Goal: Information Seeking & Learning: Check status

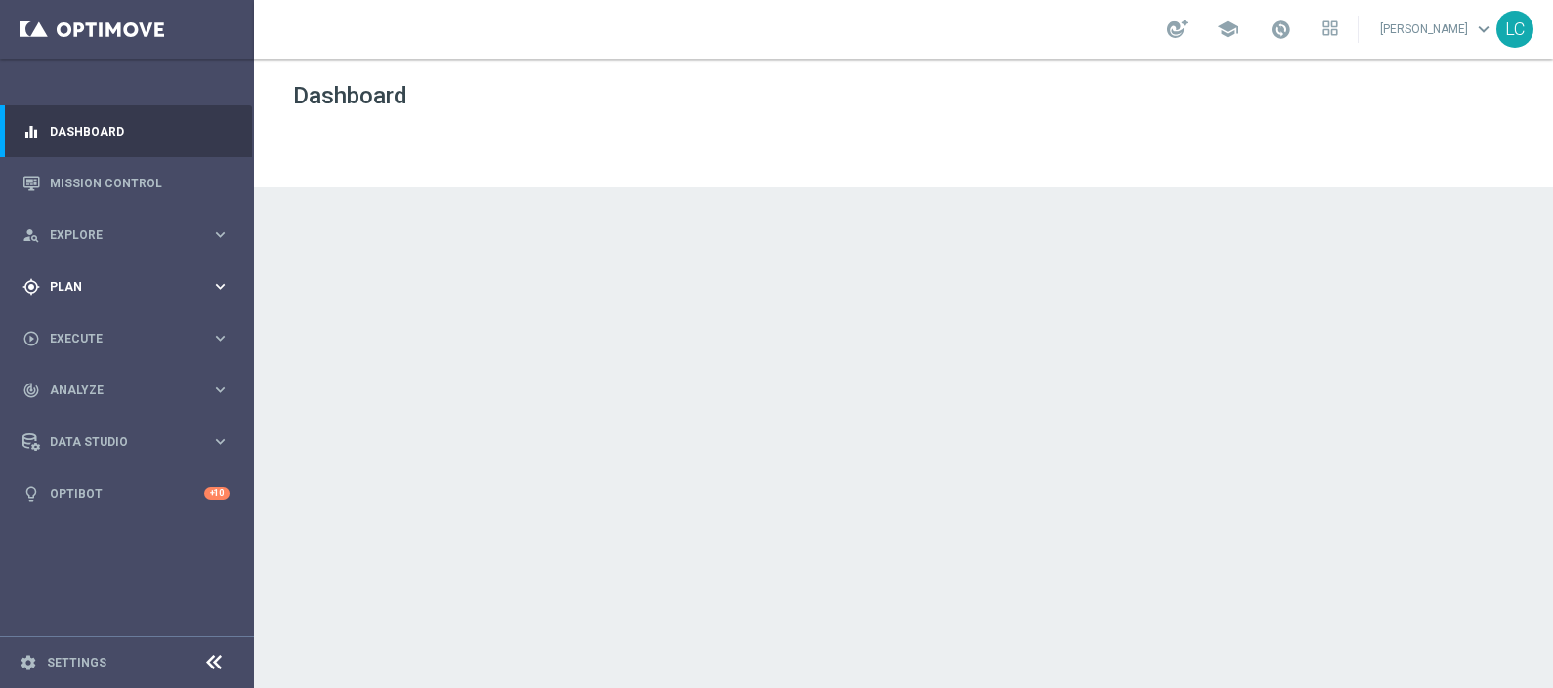
click at [39, 293] on icon "gps_fixed" at bounding box center [31, 287] width 18 height 18
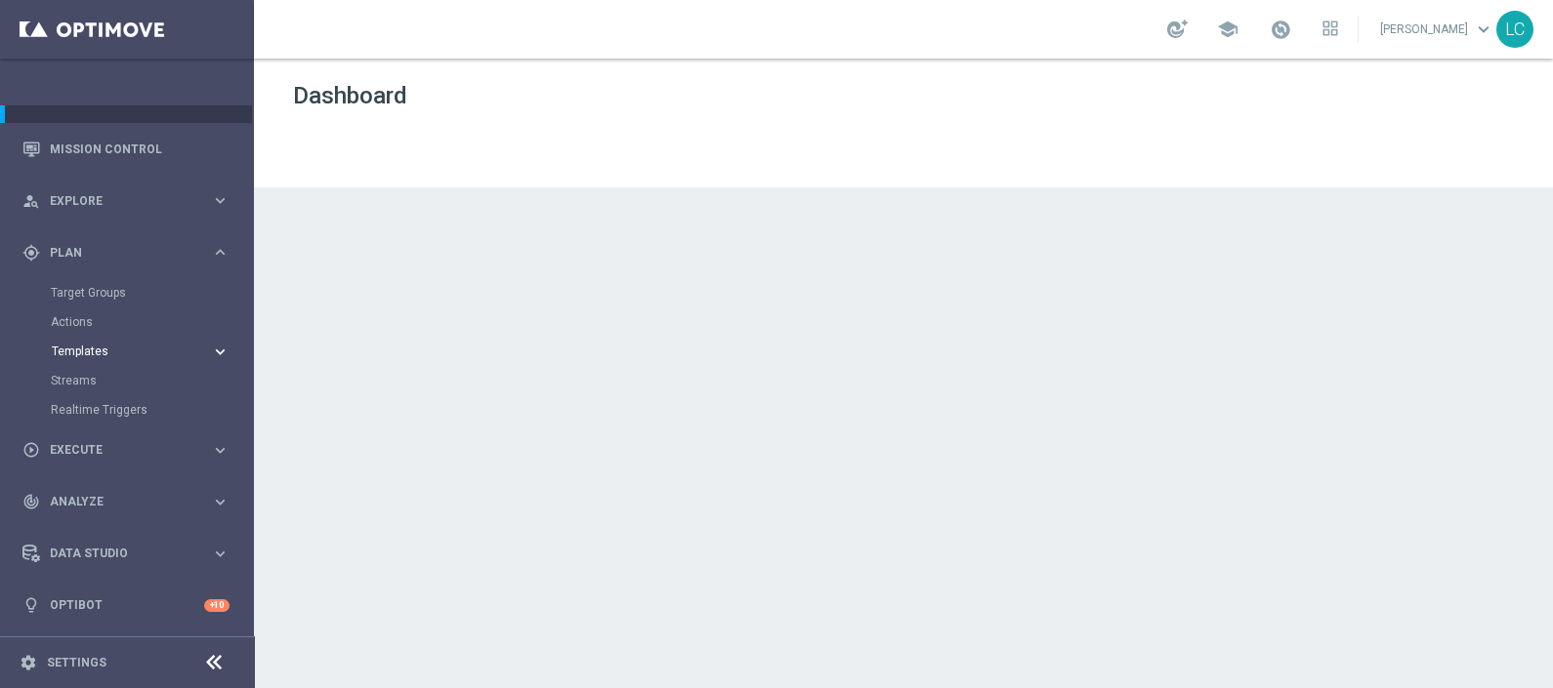
click at [93, 351] on span "Templates" at bounding box center [122, 352] width 140 height 12
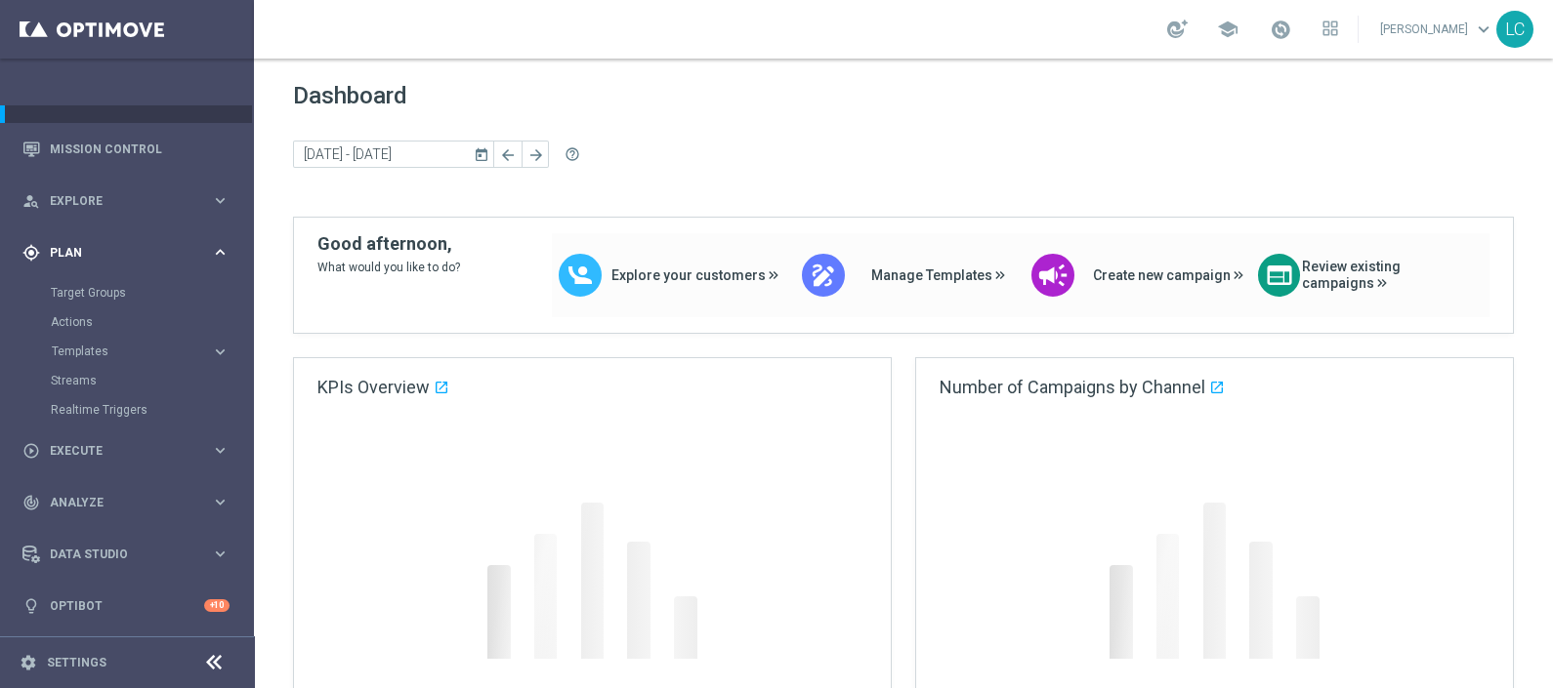
scroll to position [0, 0]
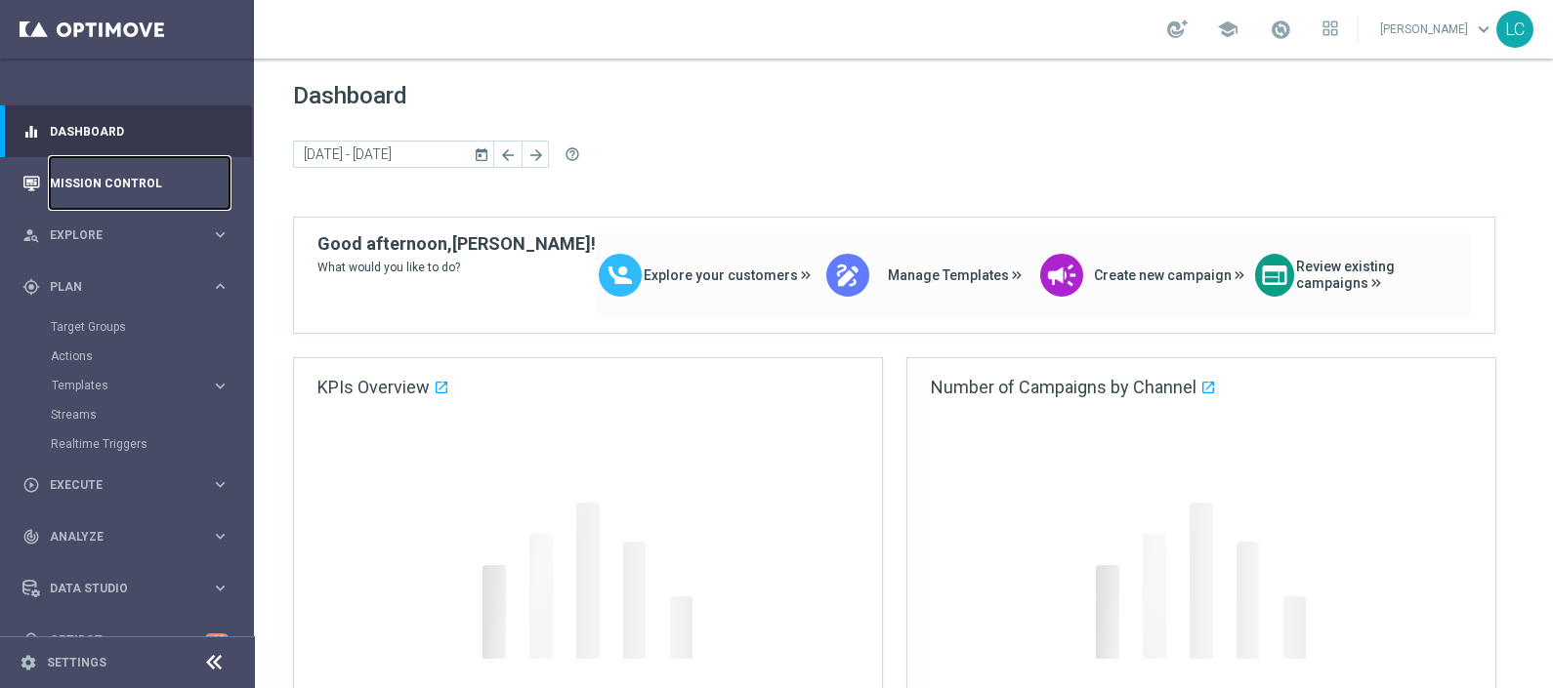
click at [109, 179] on link "Mission Control" at bounding box center [140, 183] width 180 height 52
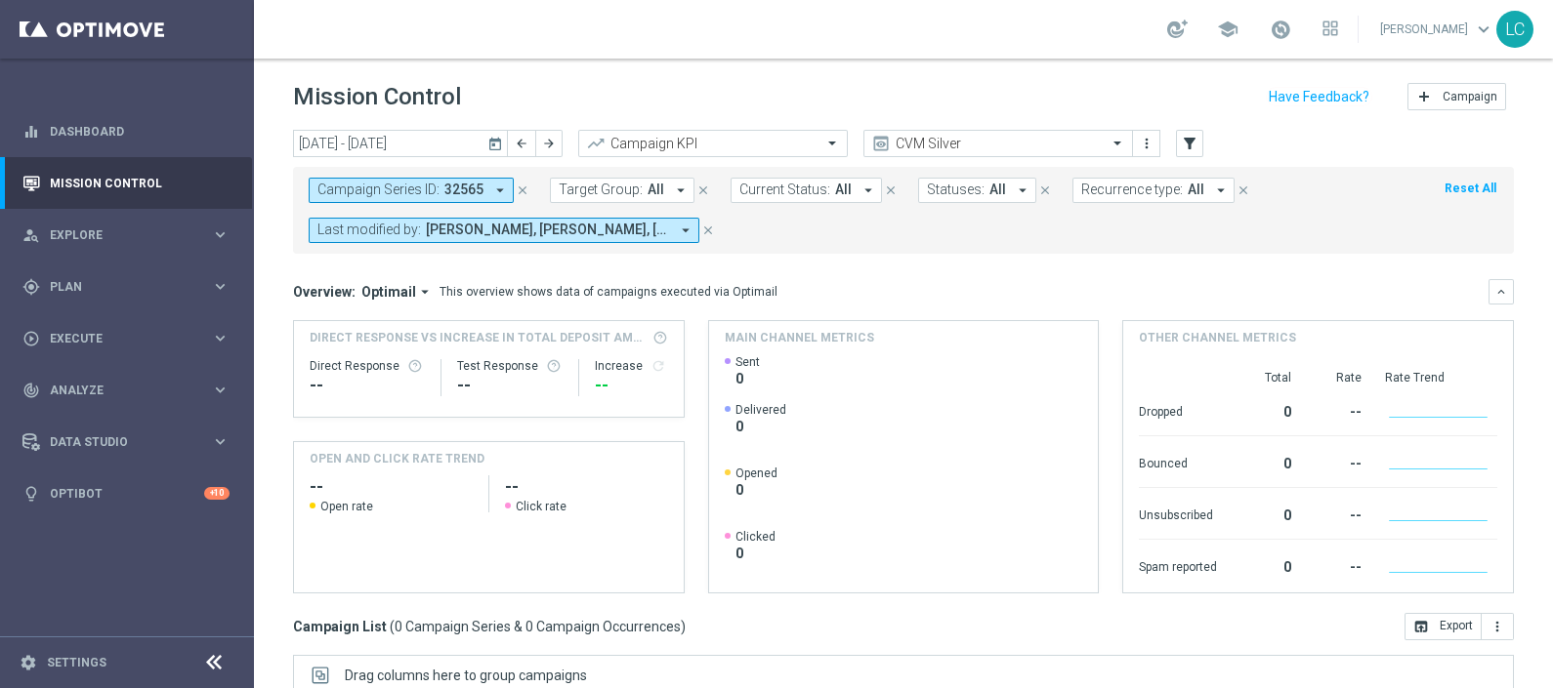
click at [521, 190] on icon "close" at bounding box center [523, 191] width 14 height 14
click at [431, 192] on icon "arrow_drop_down" at bounding box center [440, 191] width 18 height 18
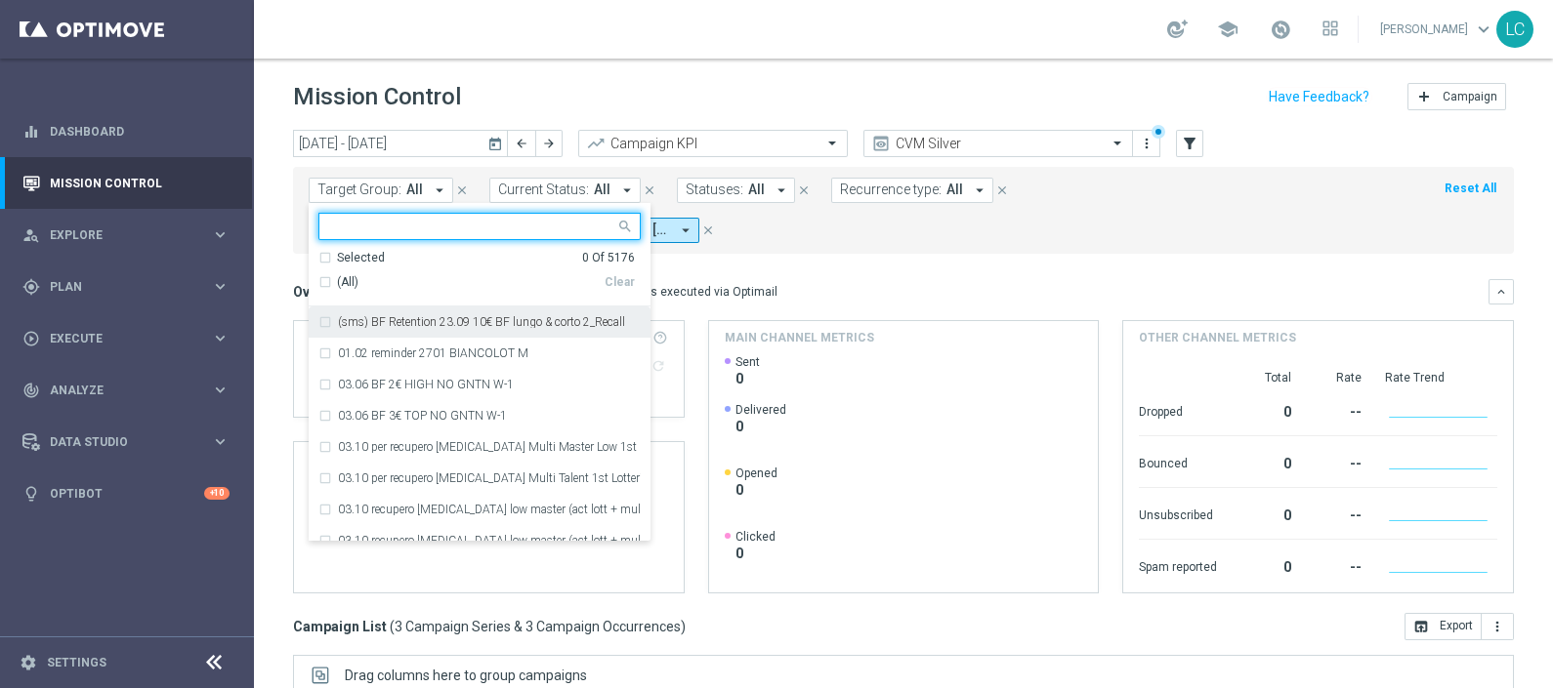
click at [476, 224] on input "text" at bounding box center [472, 227] width 286 height 17
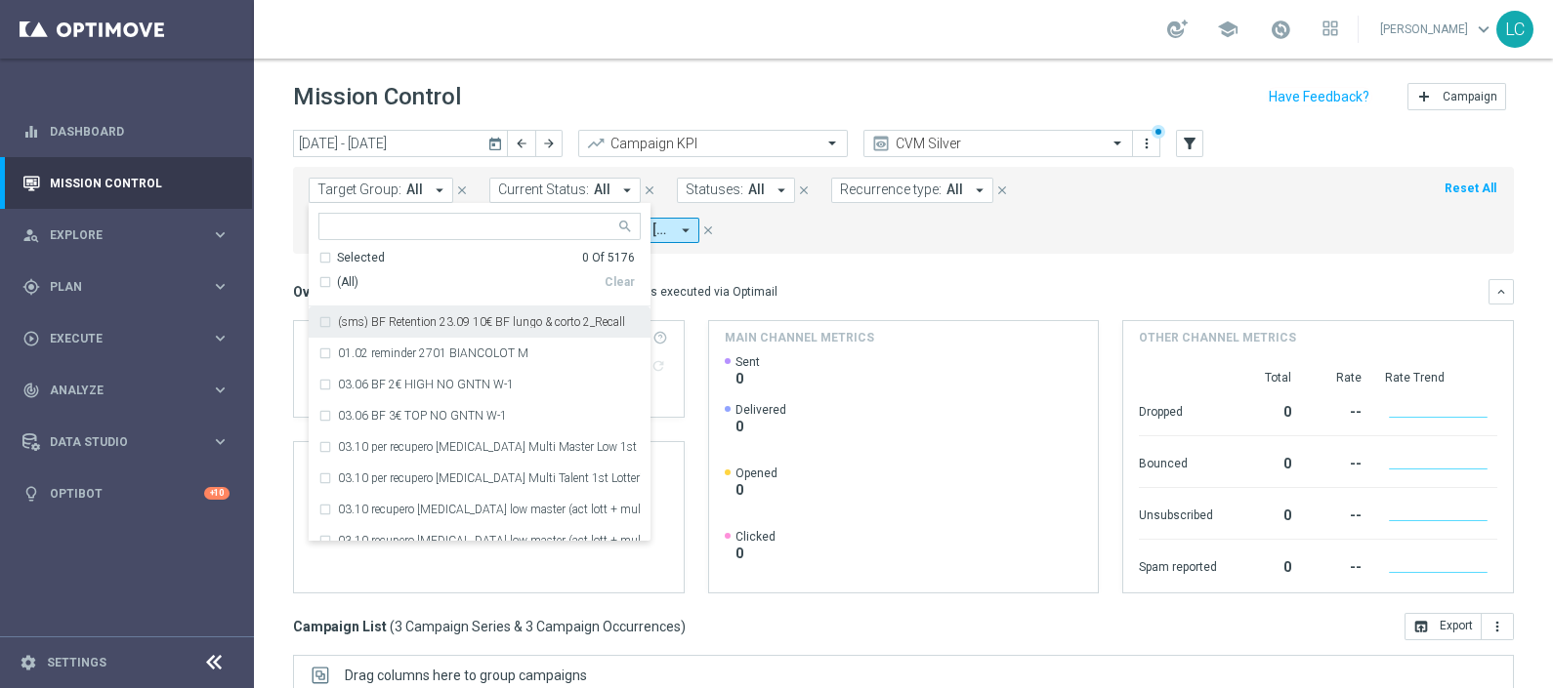
click at [431, 187] on icon "arrow_drop_down" at bounding box center [440, 191] width 18 height 18
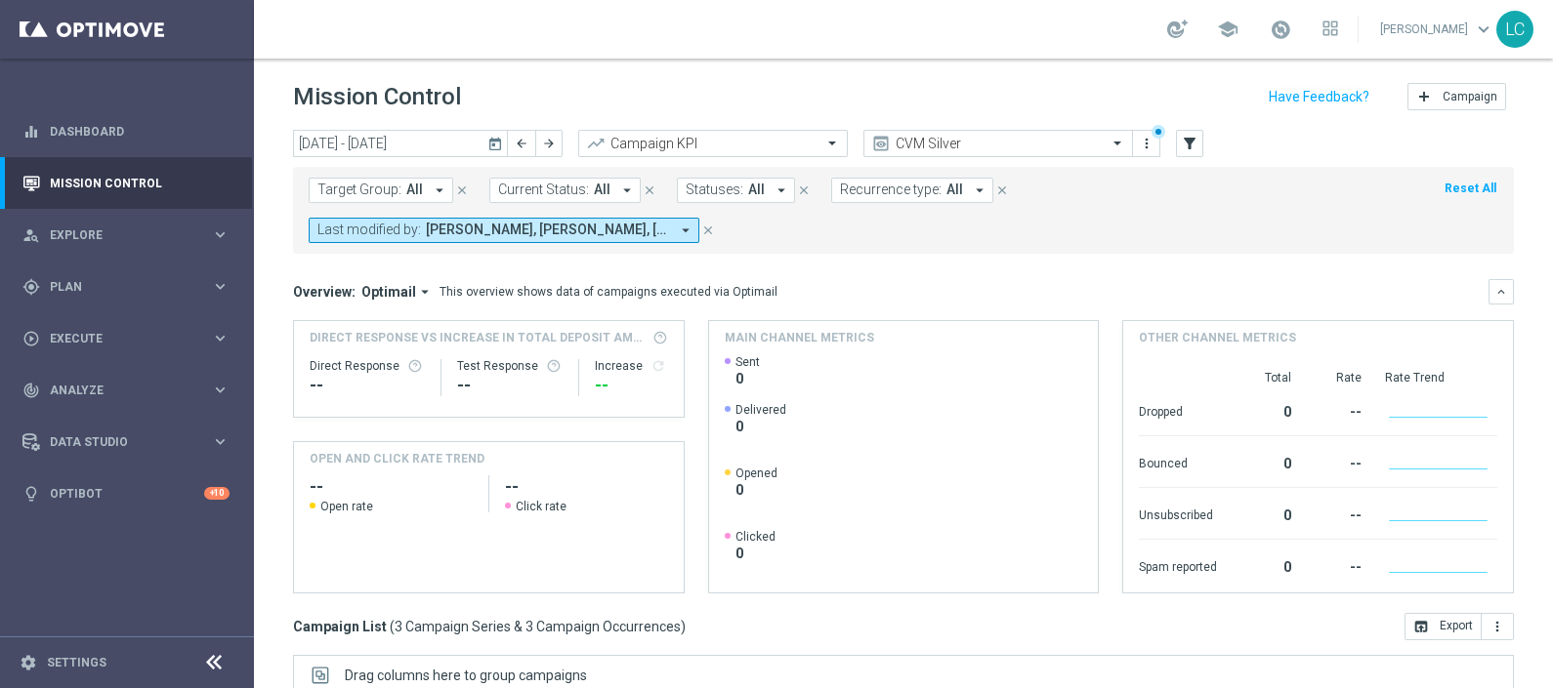
click at [431, 187] on icon "arrow_drop_down" at bounding box center [440, 191] width 18 height 18
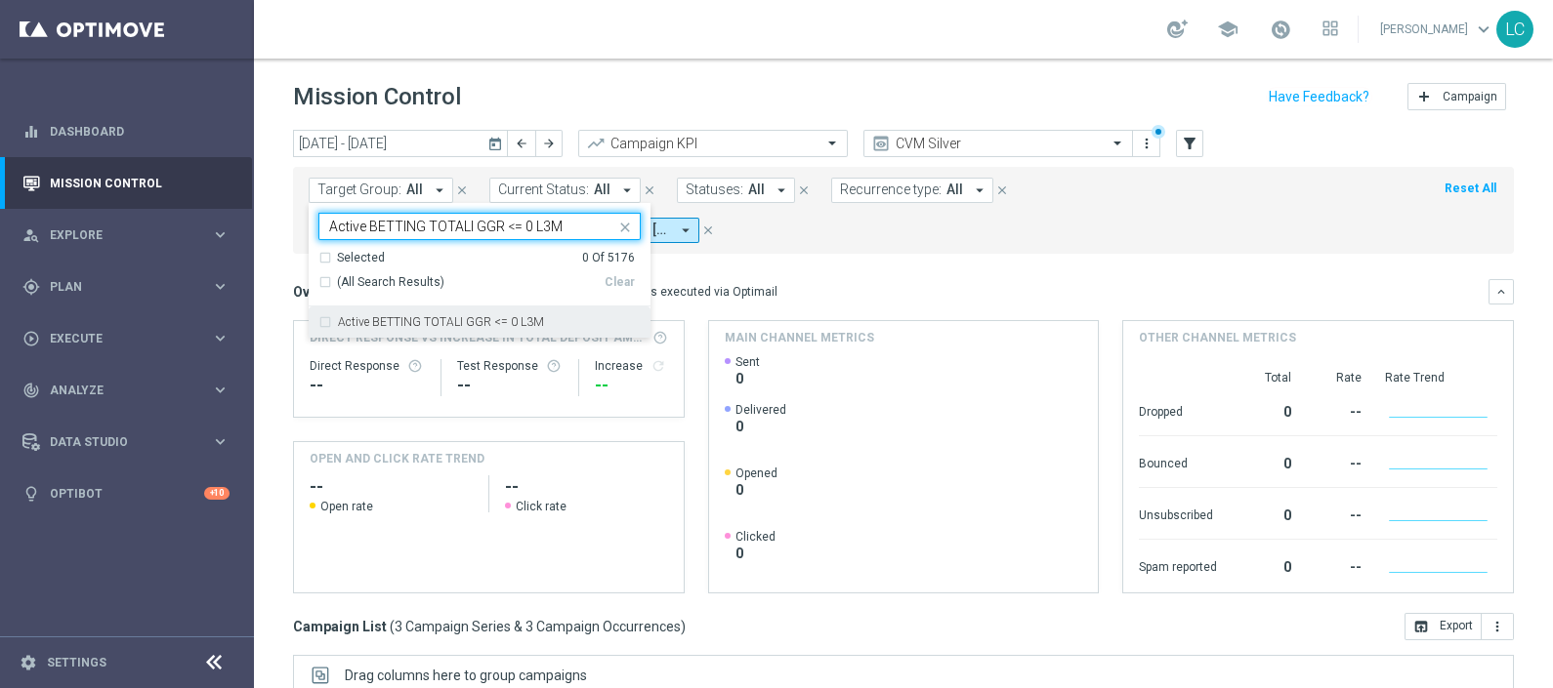
click at [452, 337] on div "Active BETTING TOTALI GGR <= 0 L3M" at bounding box center [479, 322] width 322 height 31
type input "Active BETTING TOTALI GGR <= 0 L3M"
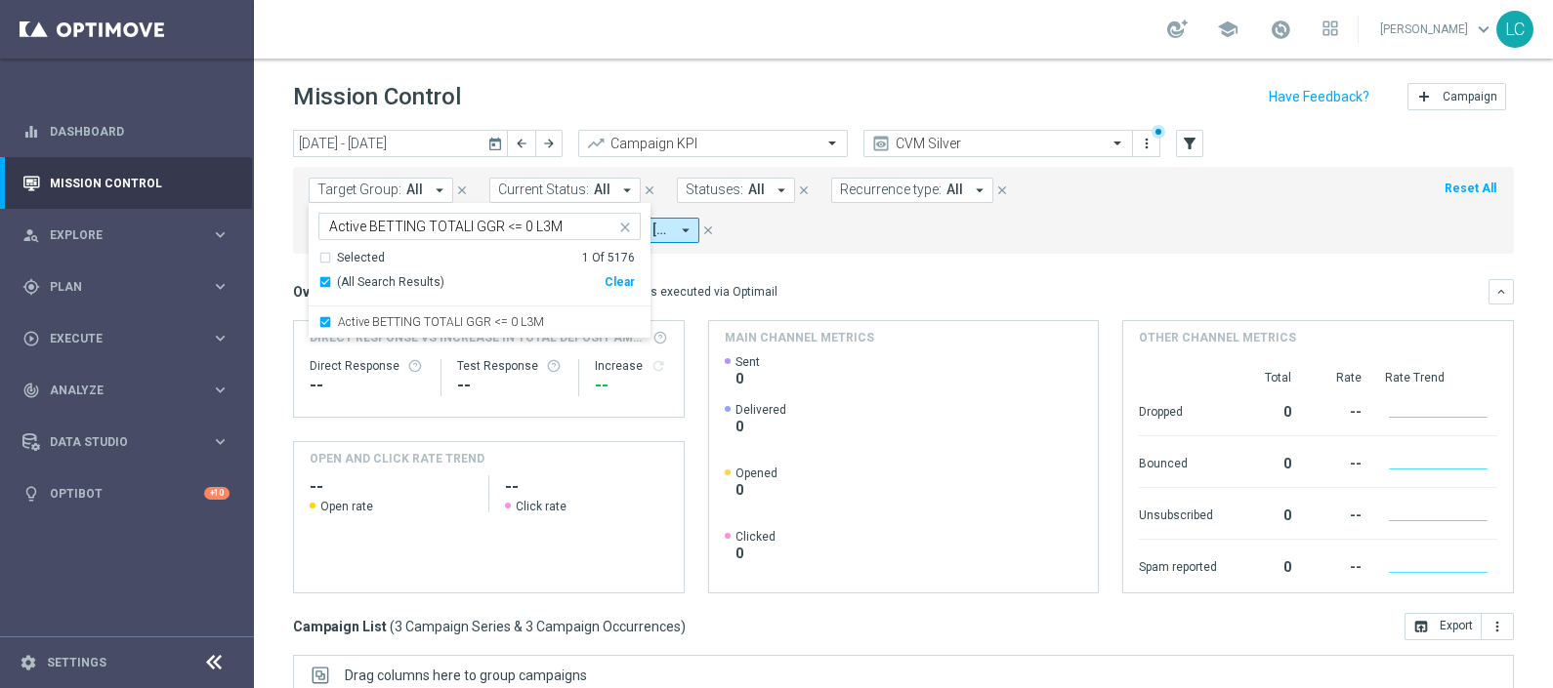
click at [452, 337] on div "Active BETTING TOTALI GGR <= 0 L3M" at bounding box center [479, 322] width 322 height 31
click at [786, 308] on div "Overview: Optimail arrow_drop_down This overview shows data of campaigns execut…" at bounding box center [903, 436] width 1221 height 314
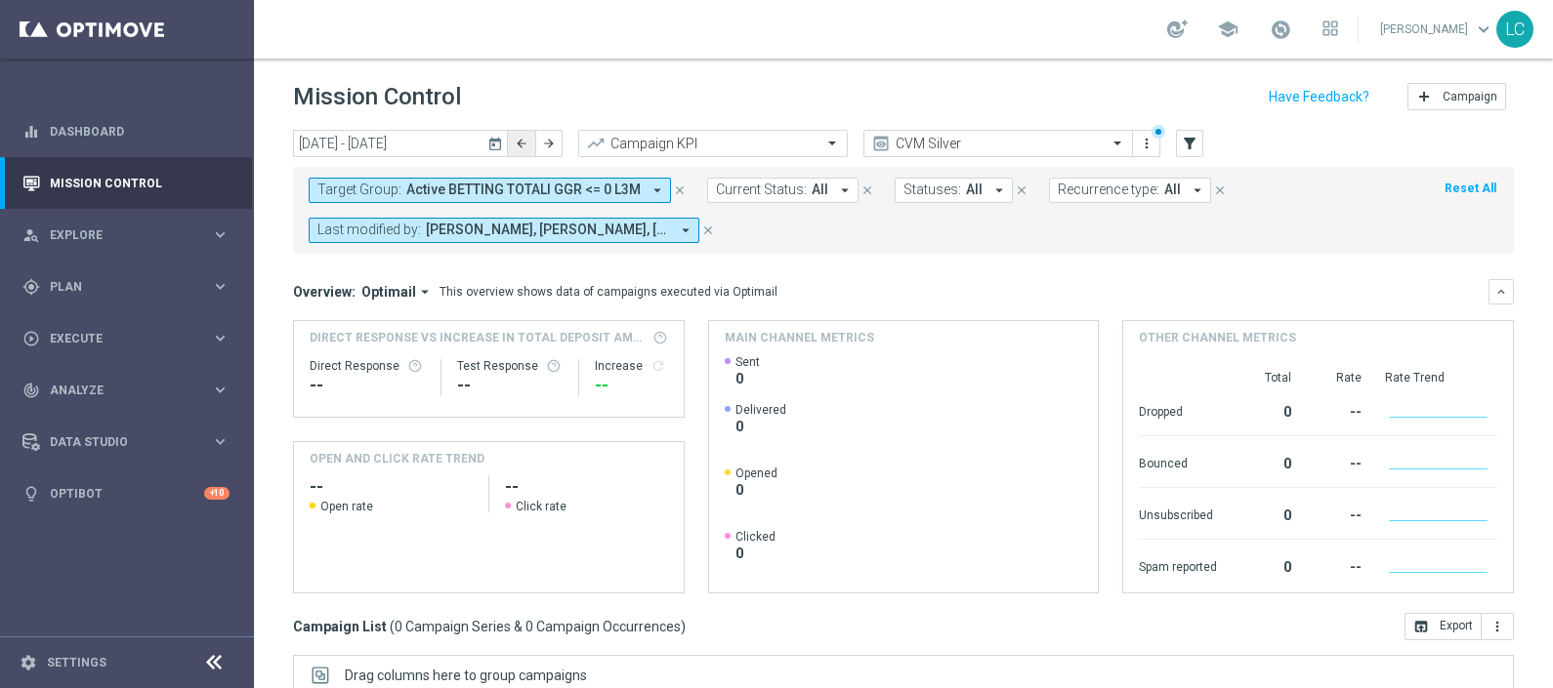
click at [527, 138] on icon "arrow_back" at bounding box center [522, 144] width 14 height 14
type input "29 Sep 2025 - 05 Oct 2025"
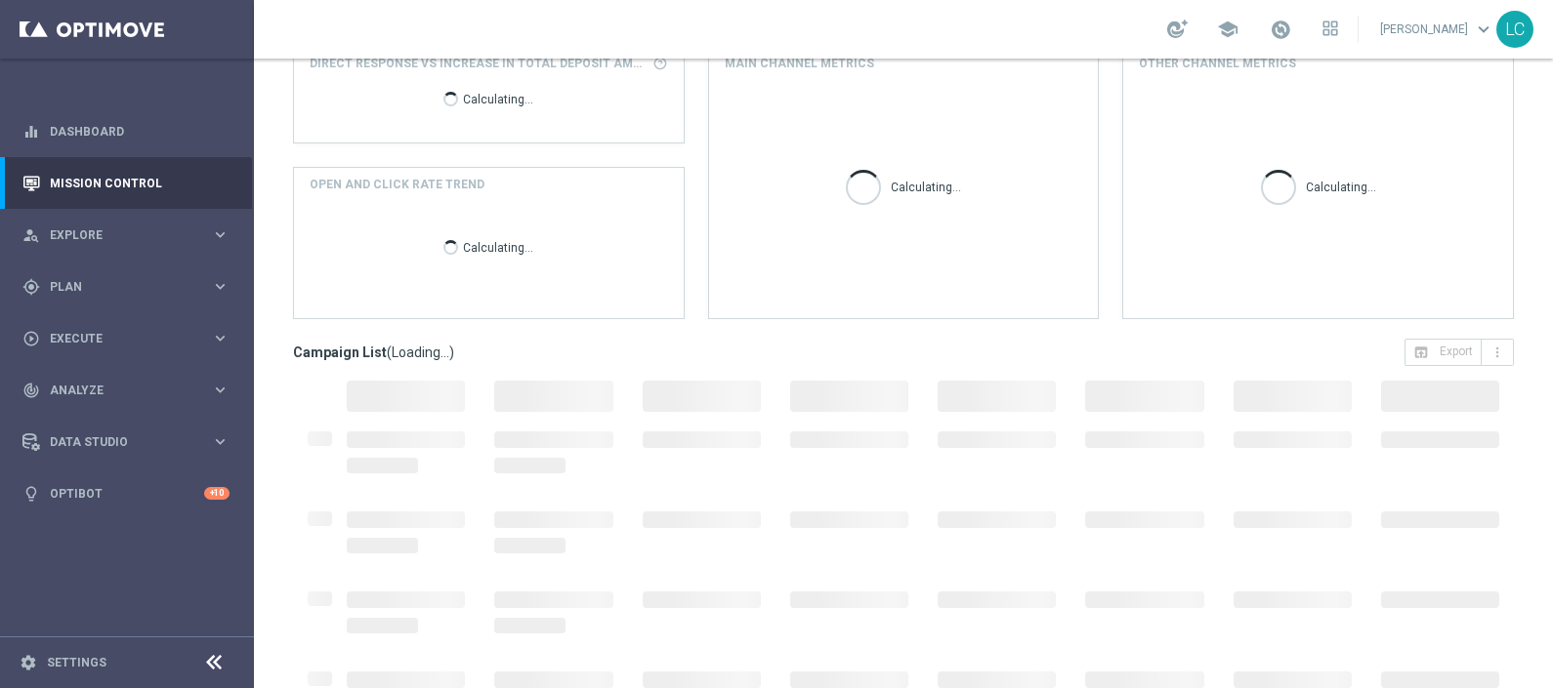
scroll to position [327, 0]
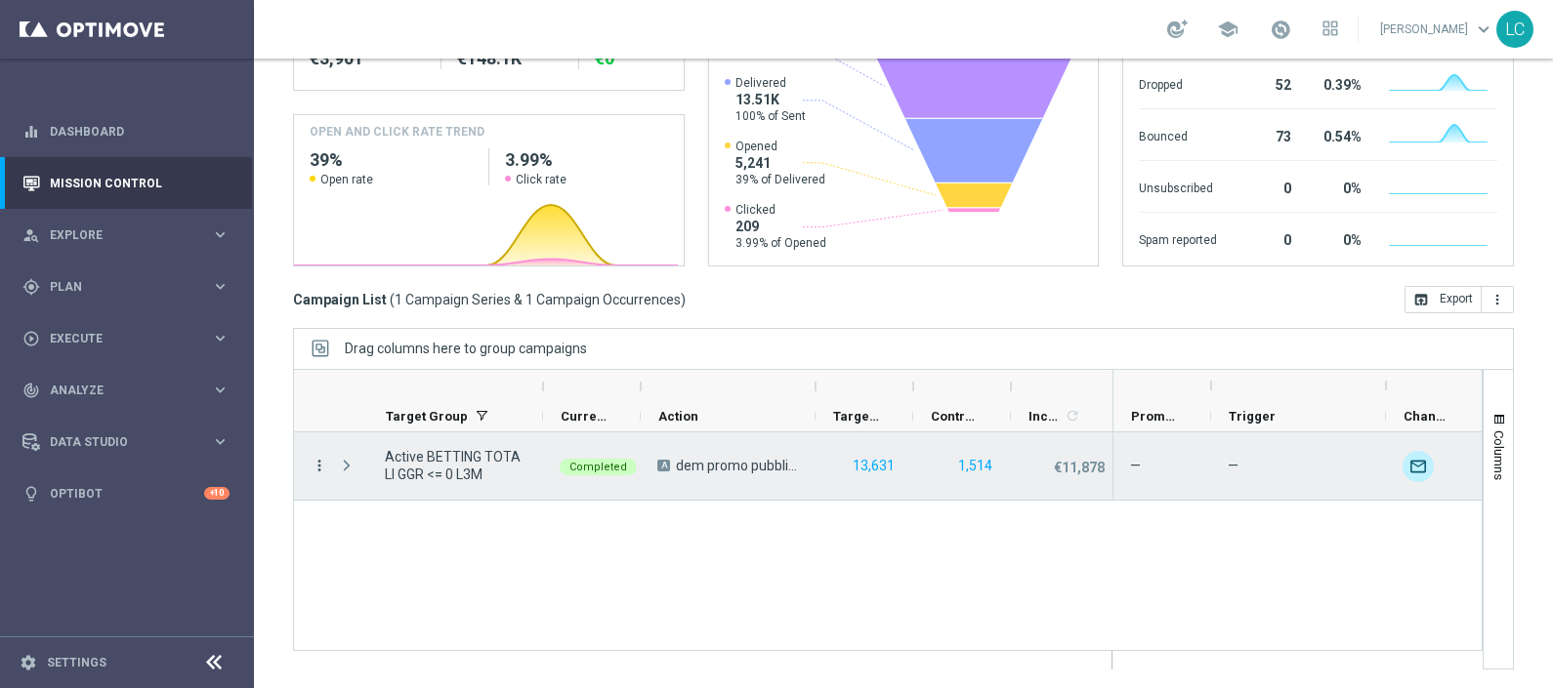
click at [313, 464] on icon "more_vert" at bounding box center [320, 466] width 18 height 18
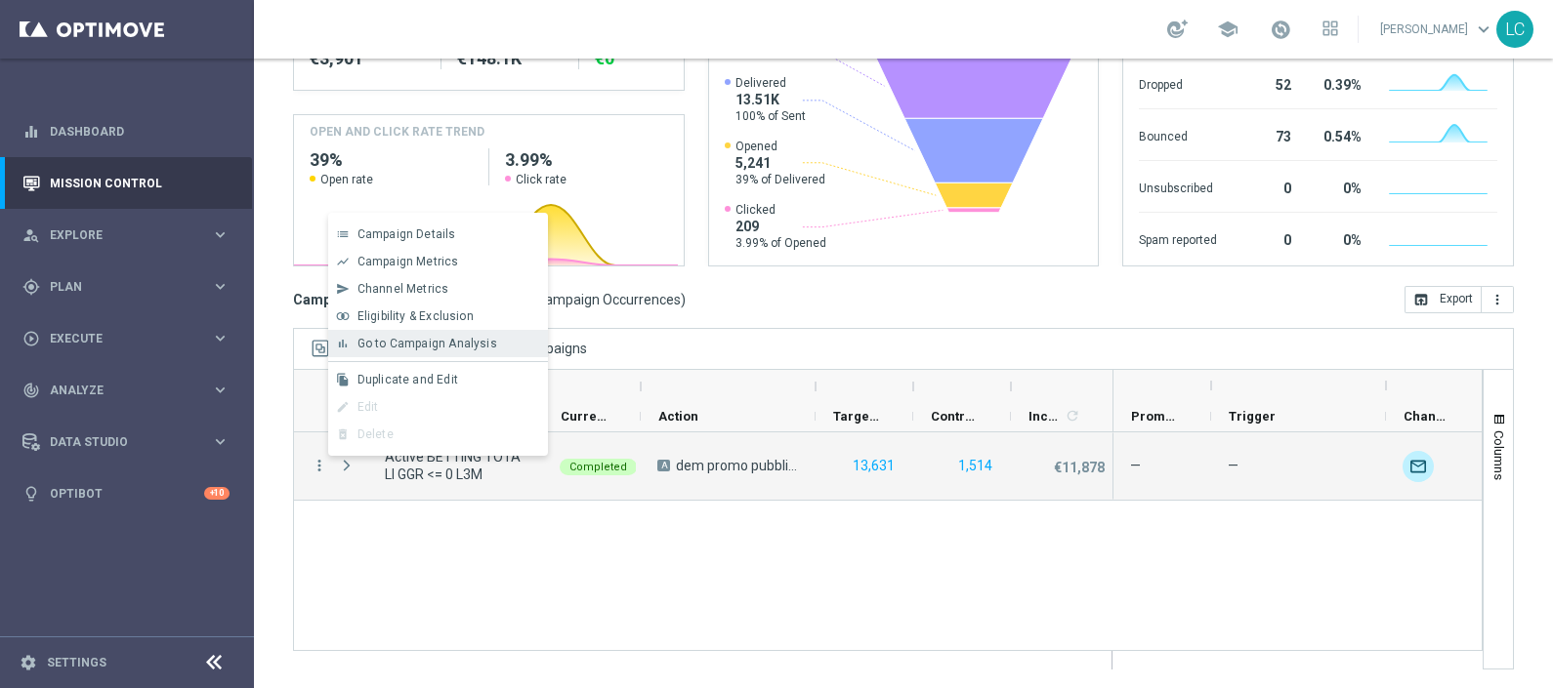
click at [424, 337] on span "Go to Campaign Analysis" at bounding box center [427, 344] width 140 height 14
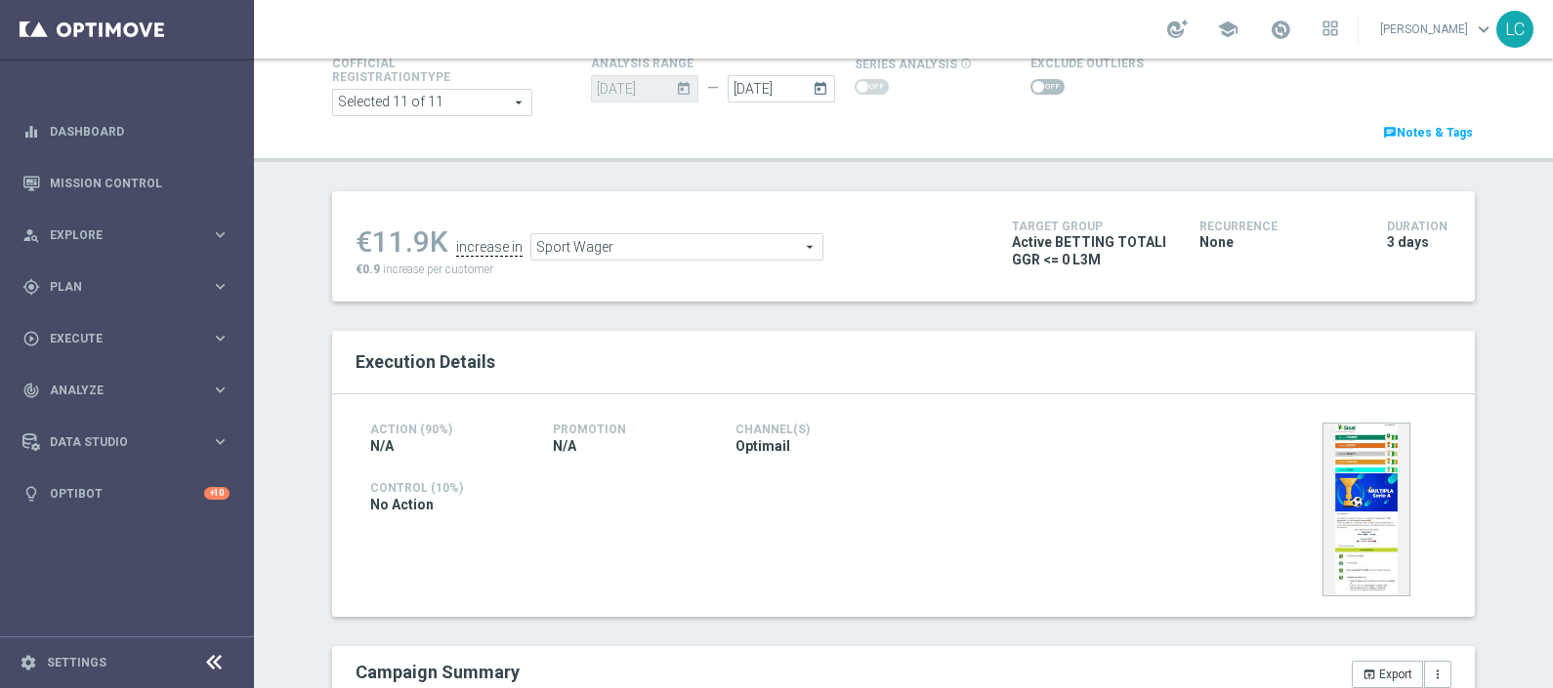
scroll to position [132, 0]
click at [776, 88] on input "[DATE]" at bounding box center [781, 87] width 107 height 27
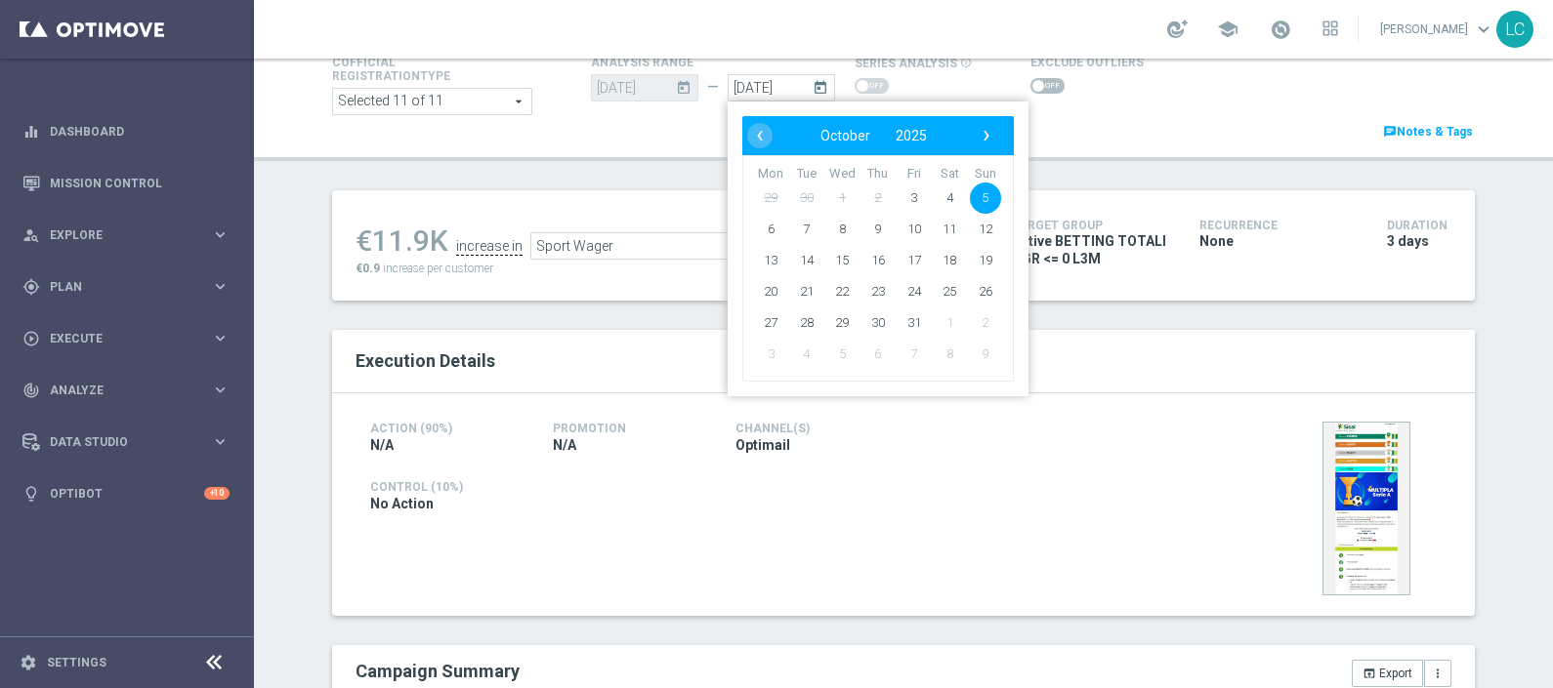
click at [1094, 161] on header "Test/Control Campaign Analysis This page presents all relevant information abou…" at bounding box center [903, 44] width 1299 height 234
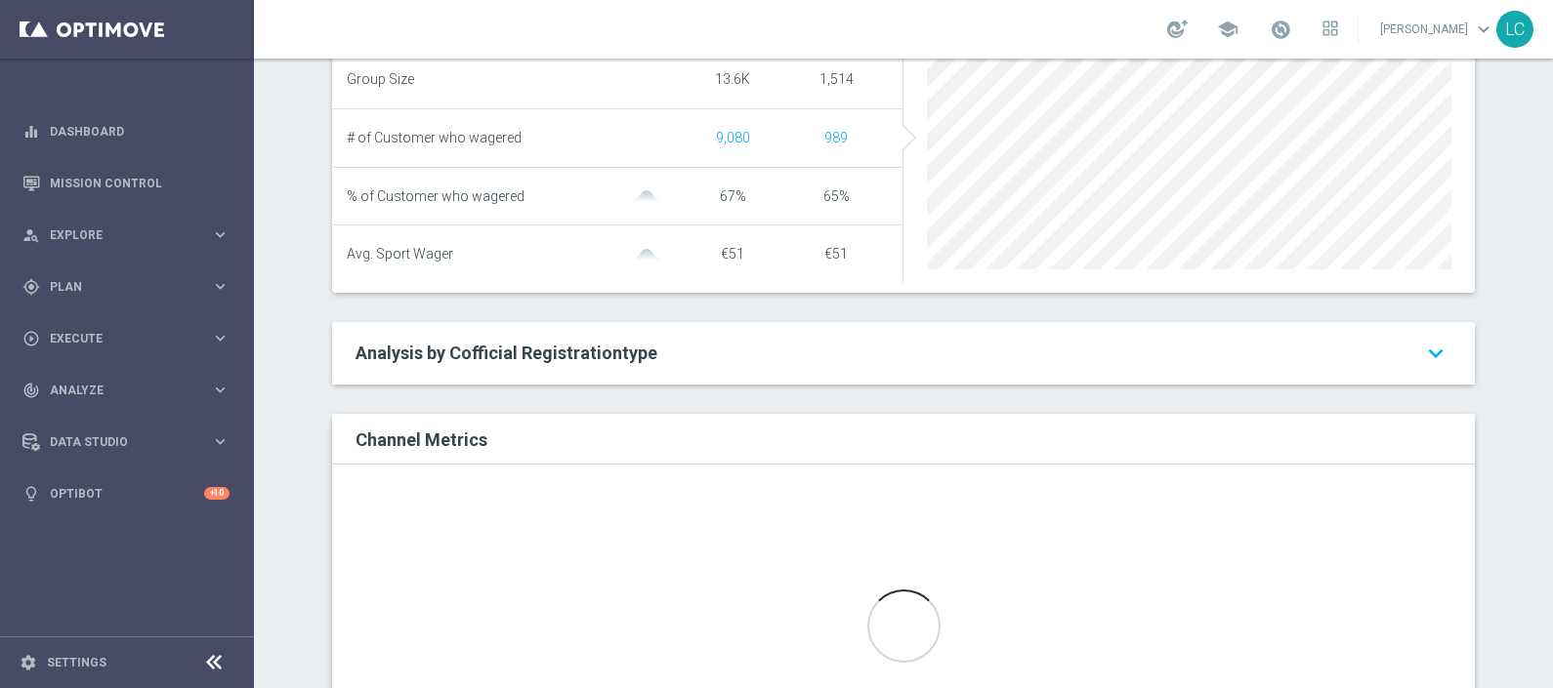
scroll to position [847, 0]
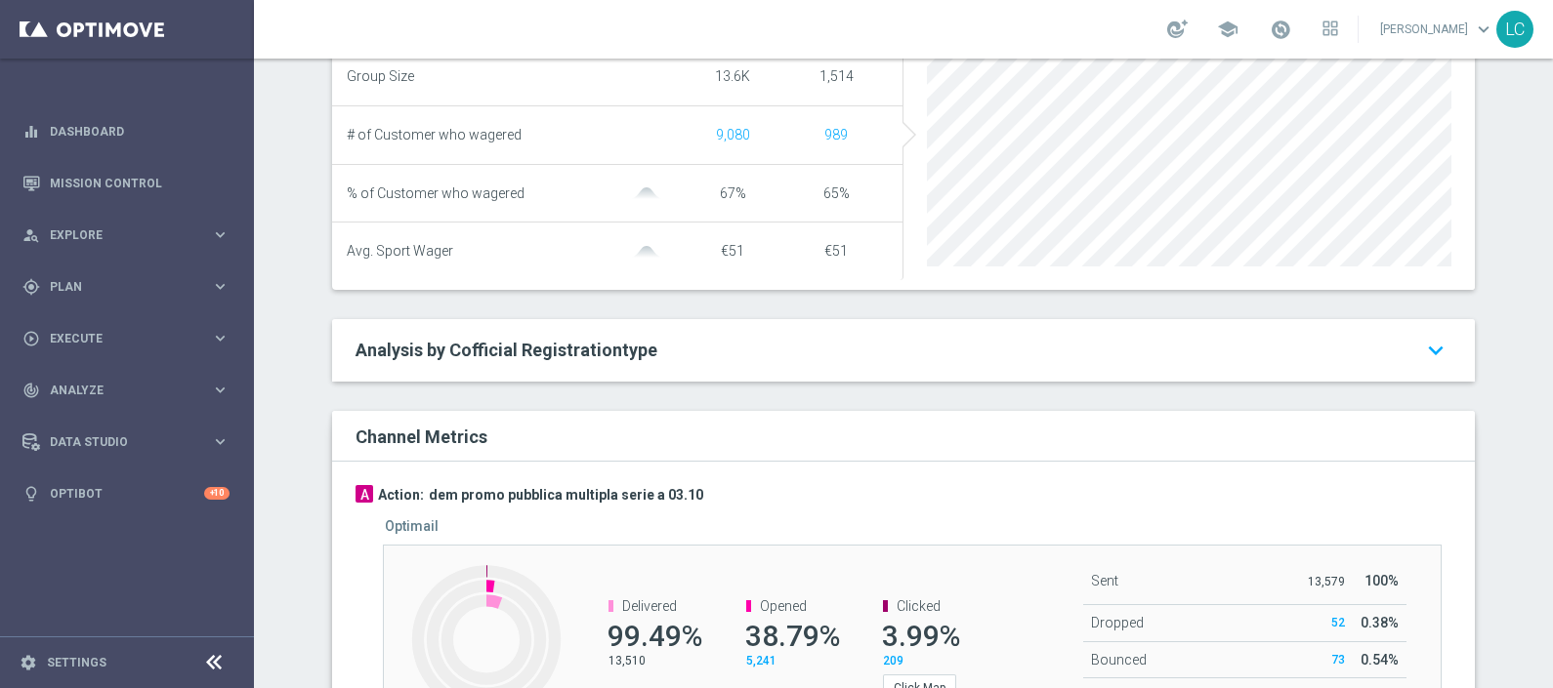
click at [863, 357] on h2 "Analysis by Cofficial Registrationtype keyboard_arrow_down" at bounding box center [903, 350] width 1096 height 23
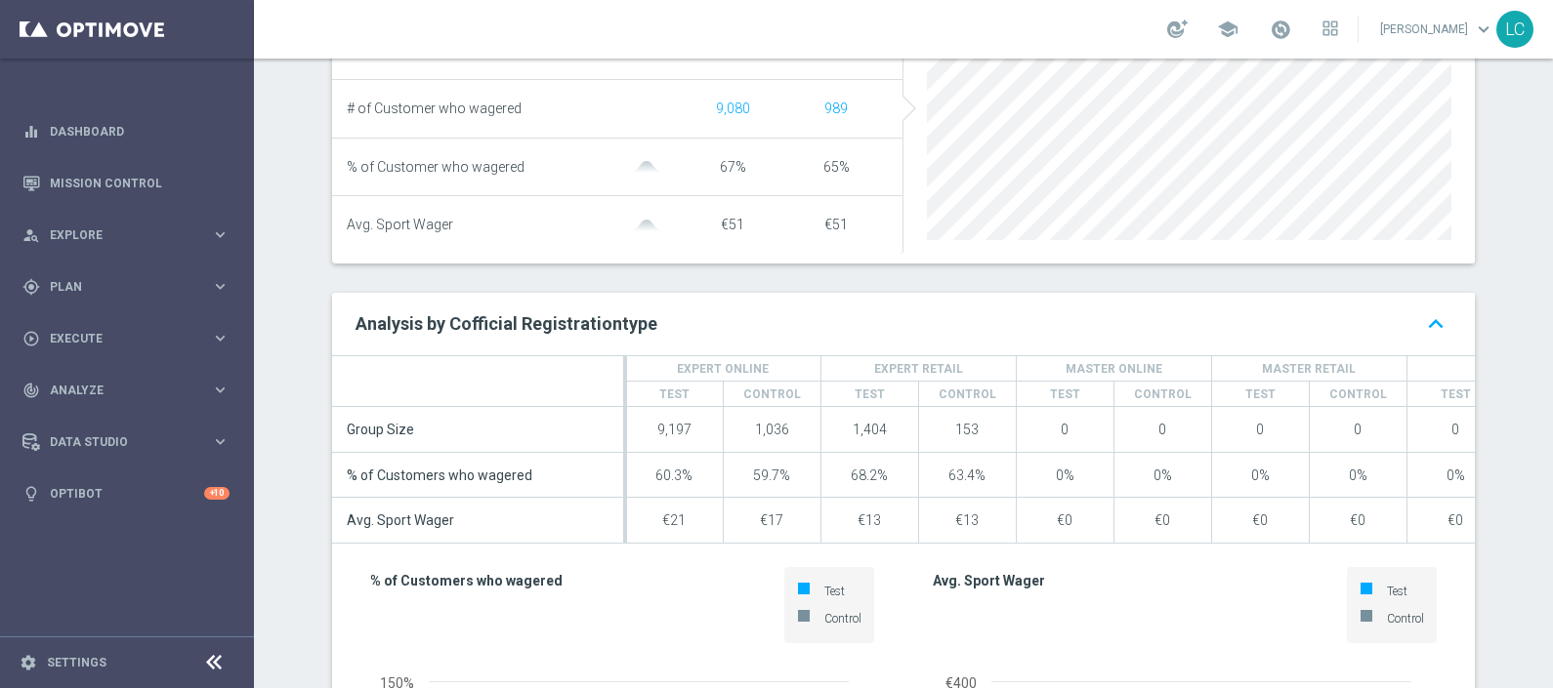
scroll to position [873, 0]
click at [881, 336] on h2 "Analysis by Cofficial Registrationtype keyboard_arrow_up" at bounding box center [903, 324] width 1096 height 23
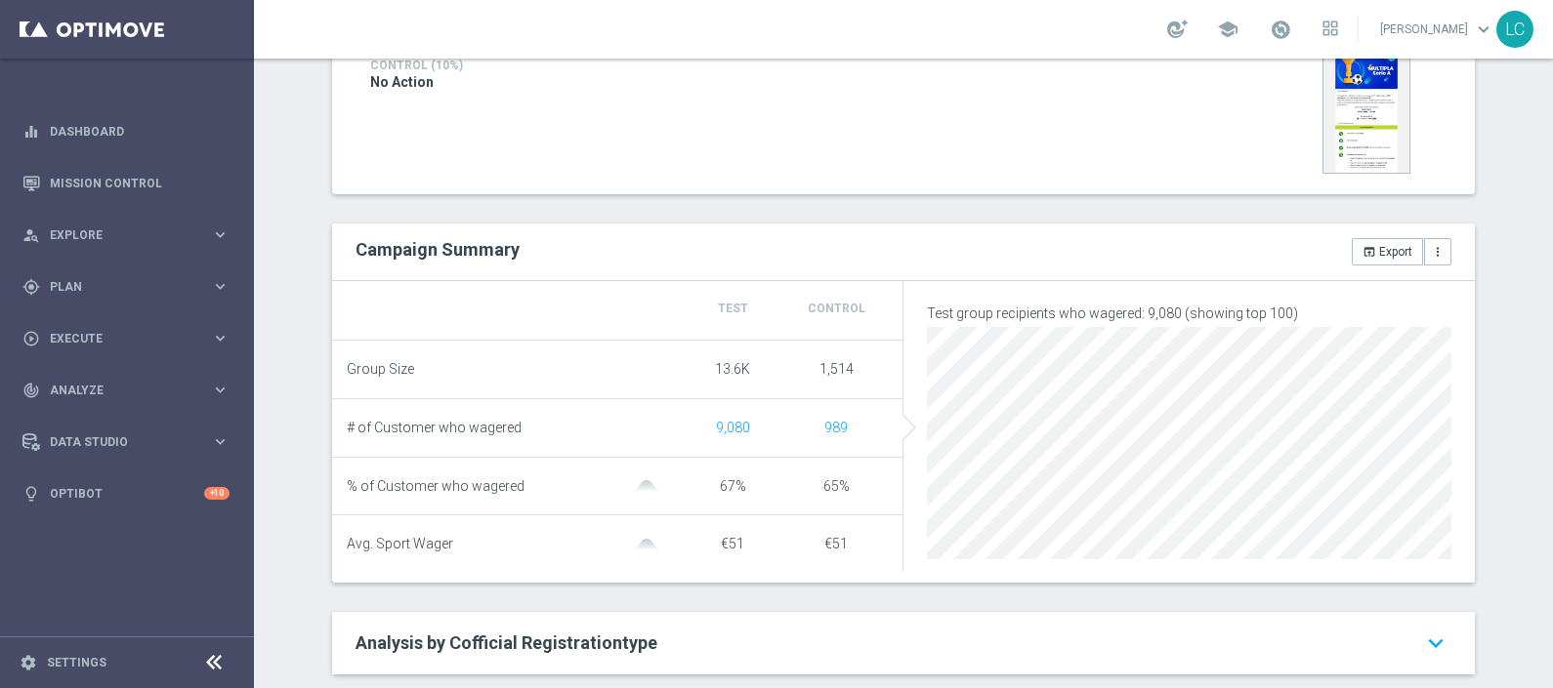
scroll to position [136, 0]
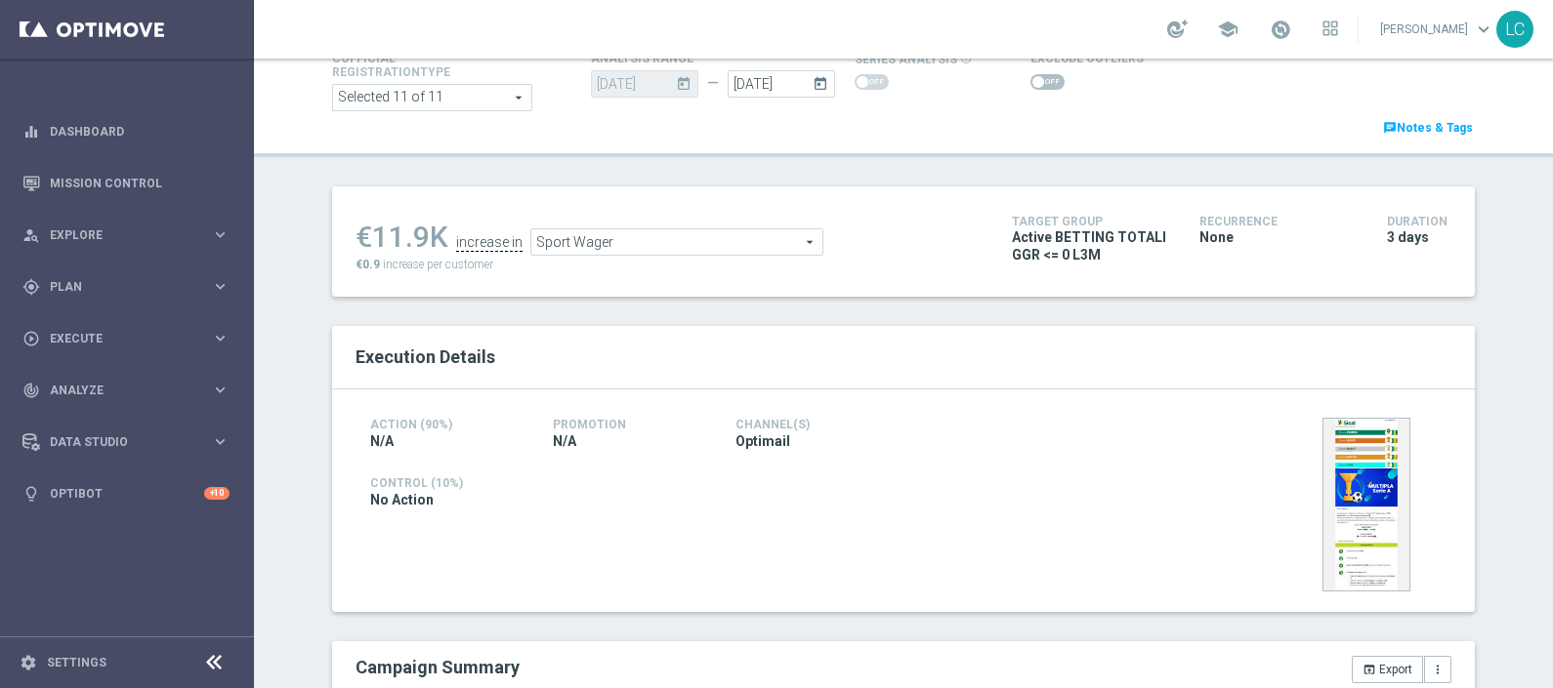
click at [688, 239] on span "Sport Wager" at bounding box center [676, 241] width 291 height 25
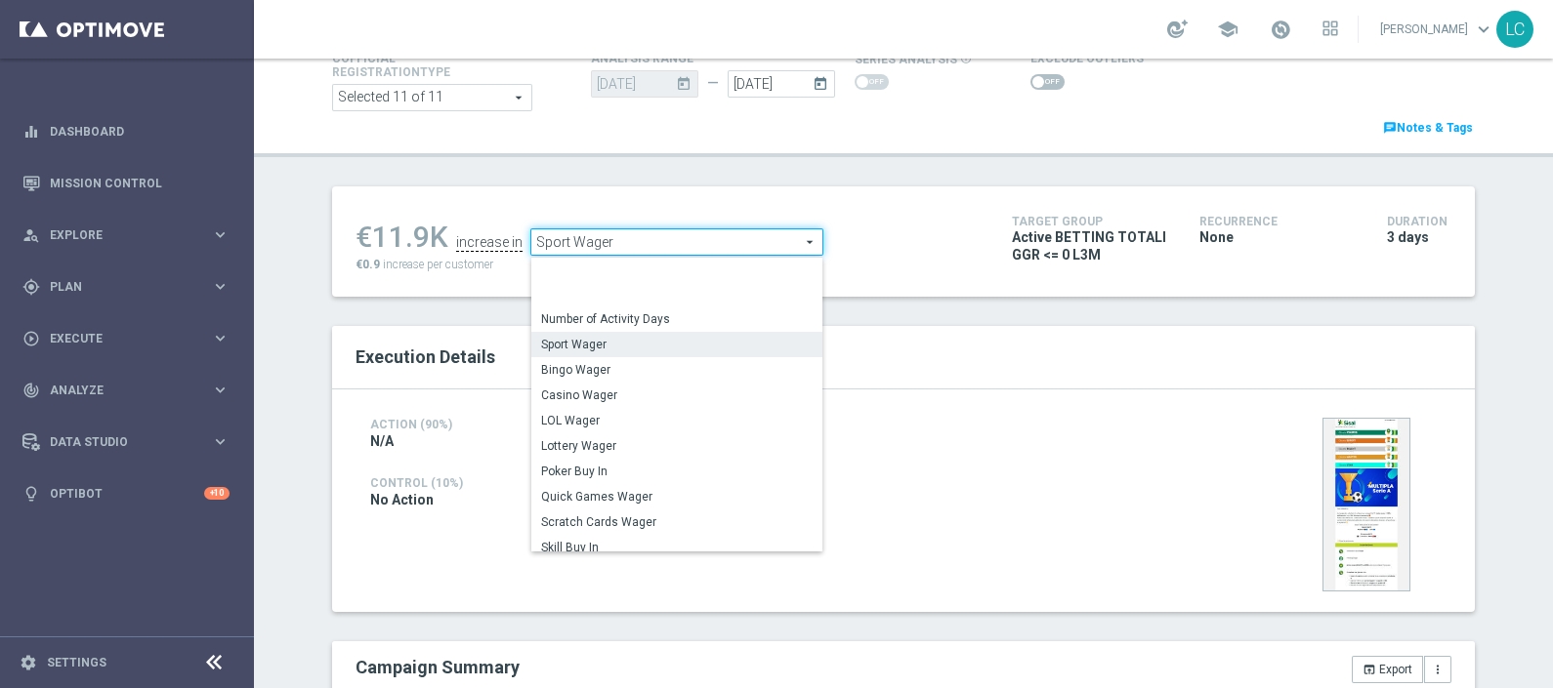
scroll to position [304, 0]
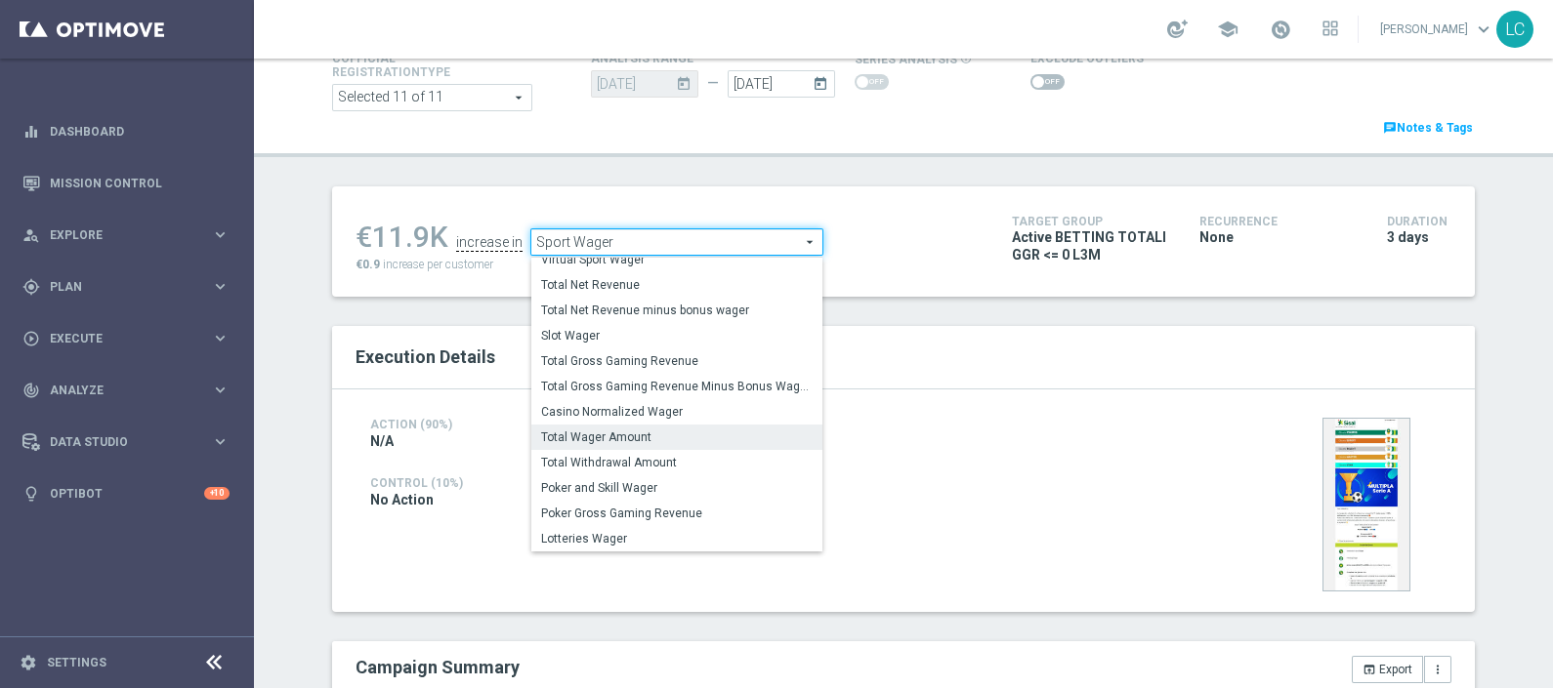
click at [599, 435] on span "Total Wager Amount" at bounding box center [676, 438] width 271 height 16
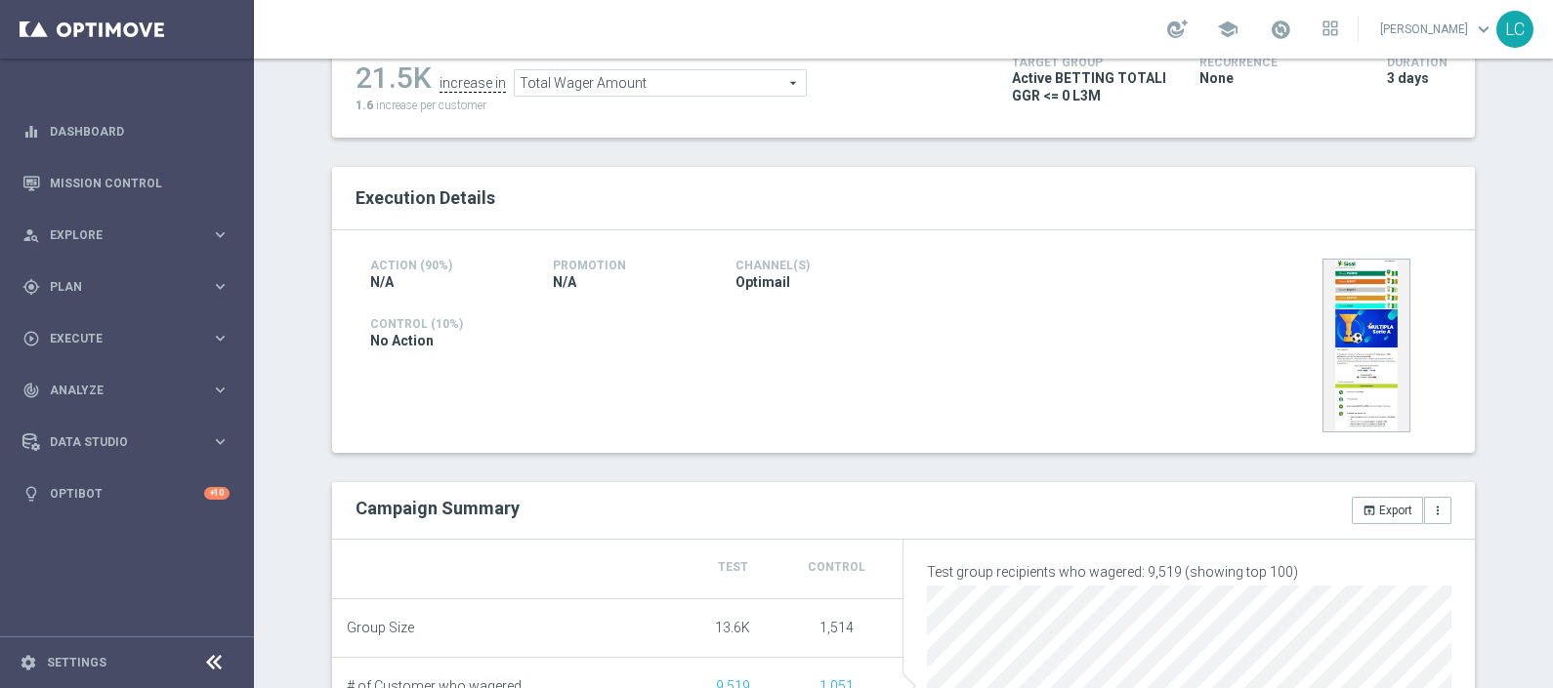
scroll to position [224, 0]
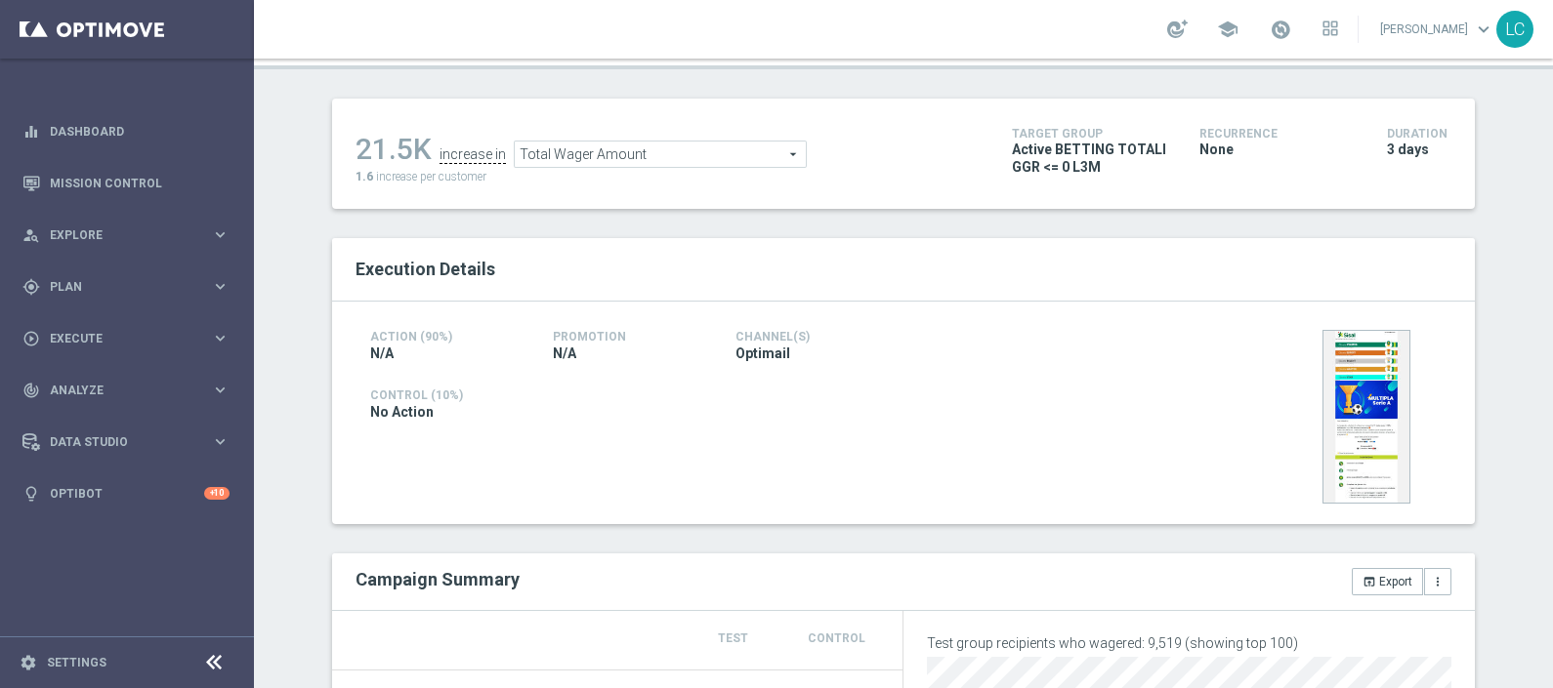
click at [628, 146] on span "Total Wager Amount" at bounding box center [660, 154] width 291 height 25
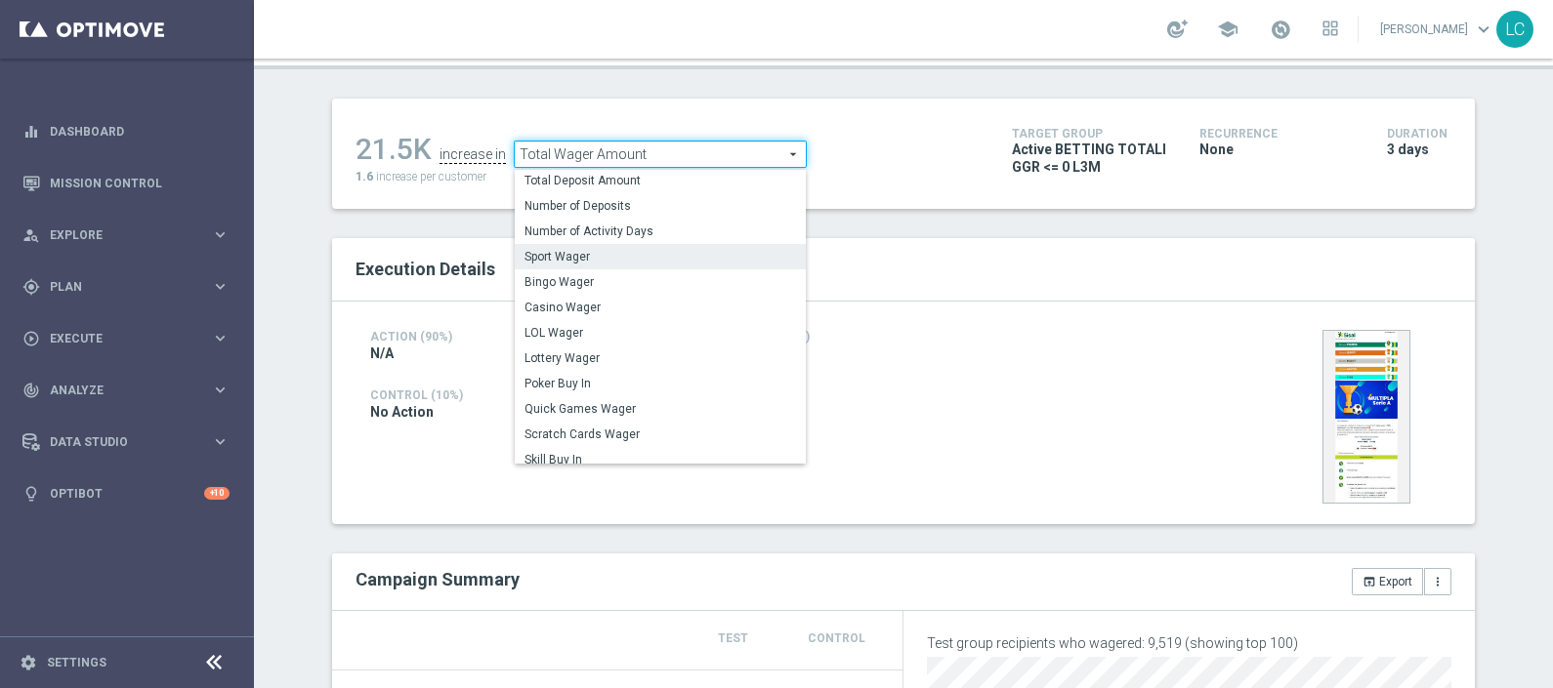
scroll to position [0, 0]
click at [630, 175] on span "Total Deposit Amount" at bounding box center [659, 183] width 271 height 16
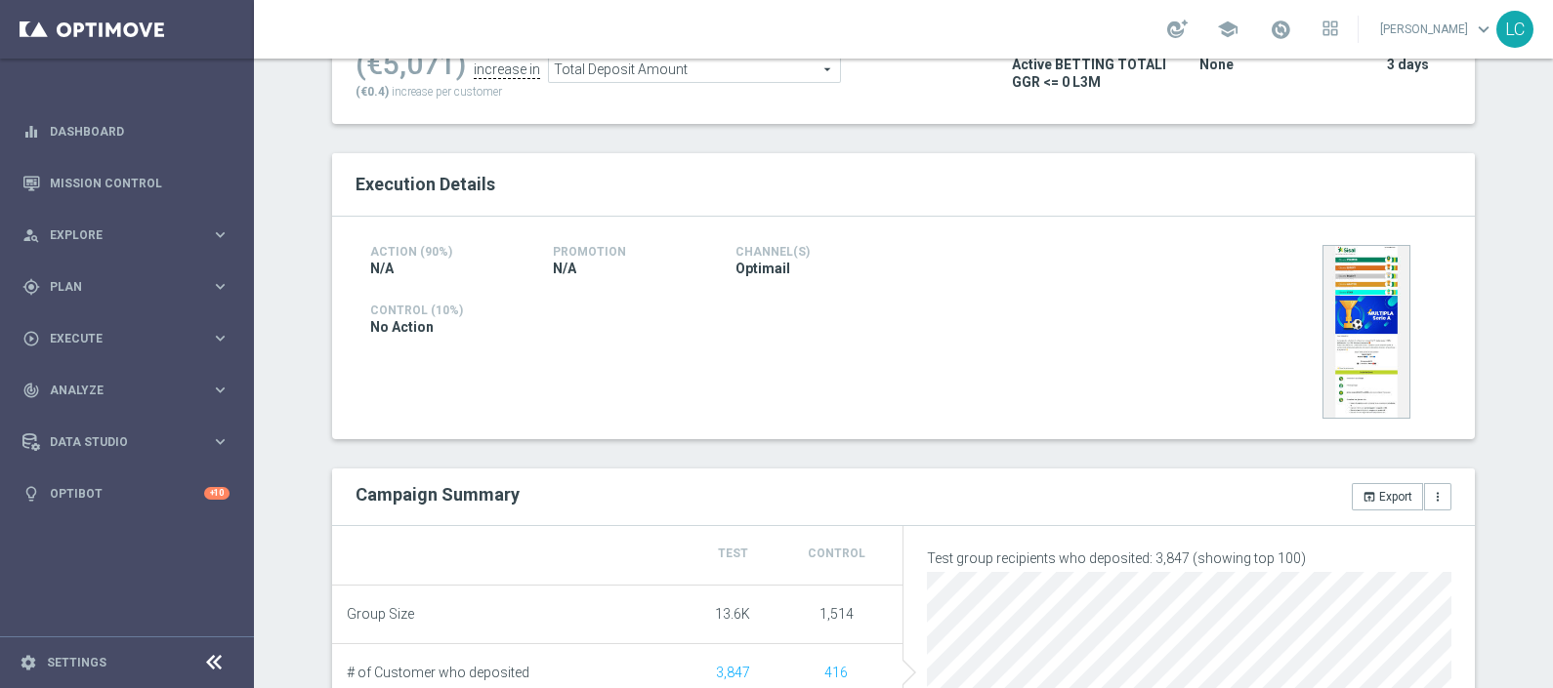
scroll to position [277, 0]
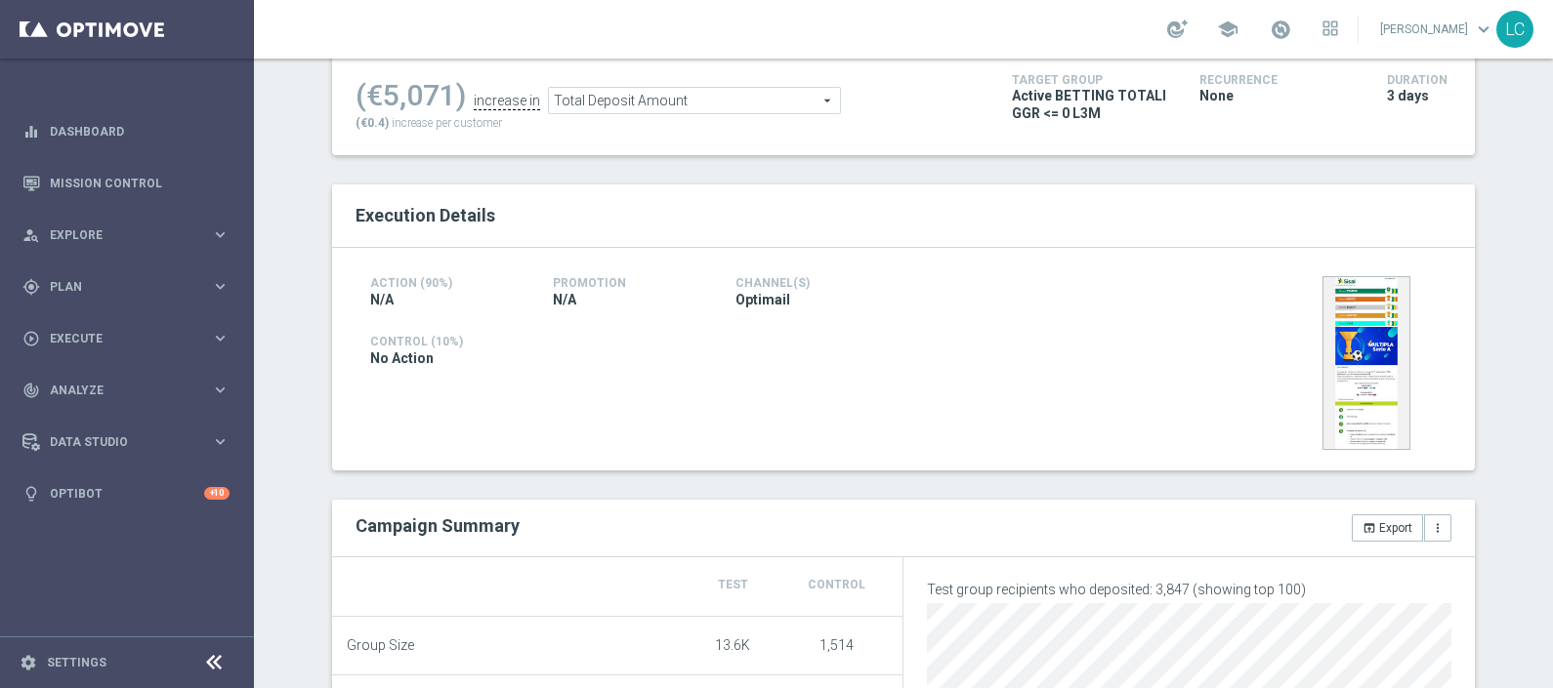
click at [712, 94] on span "Total Deposit Amount" at bounding box center [694, 100] width 291 height 25
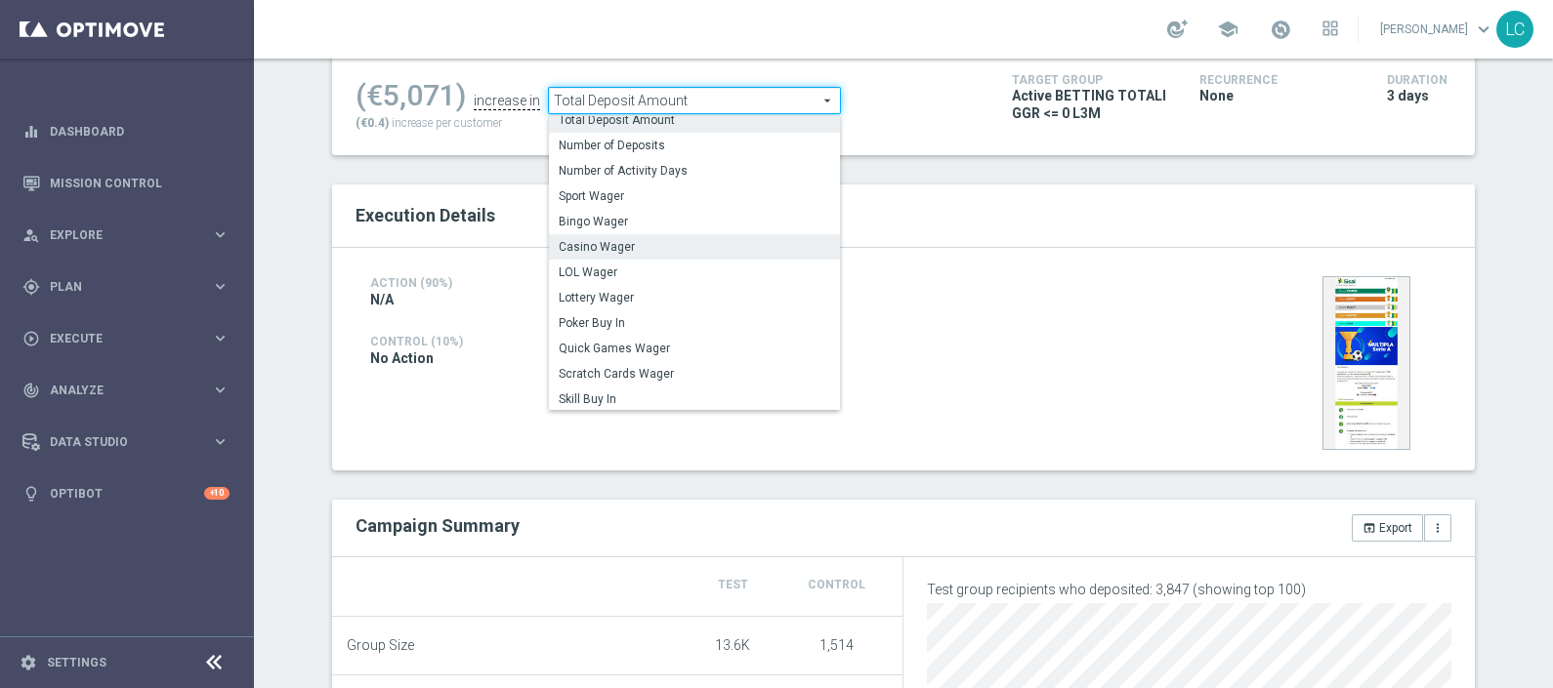
scroll to position [7, 0]
click at [619, 196] on span "Sport Wager" at bounding box center [694, 198] width 271 height 16
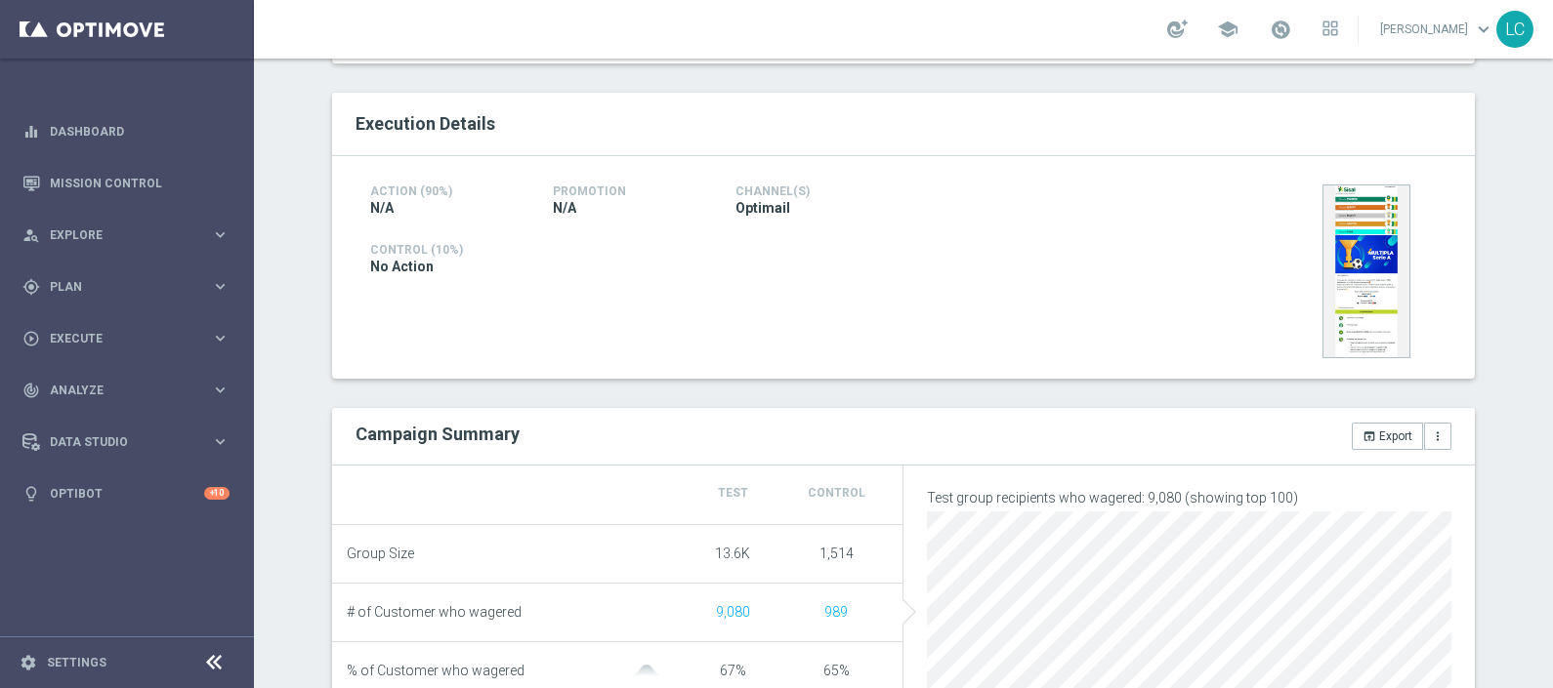
scroll to position [193, 0]
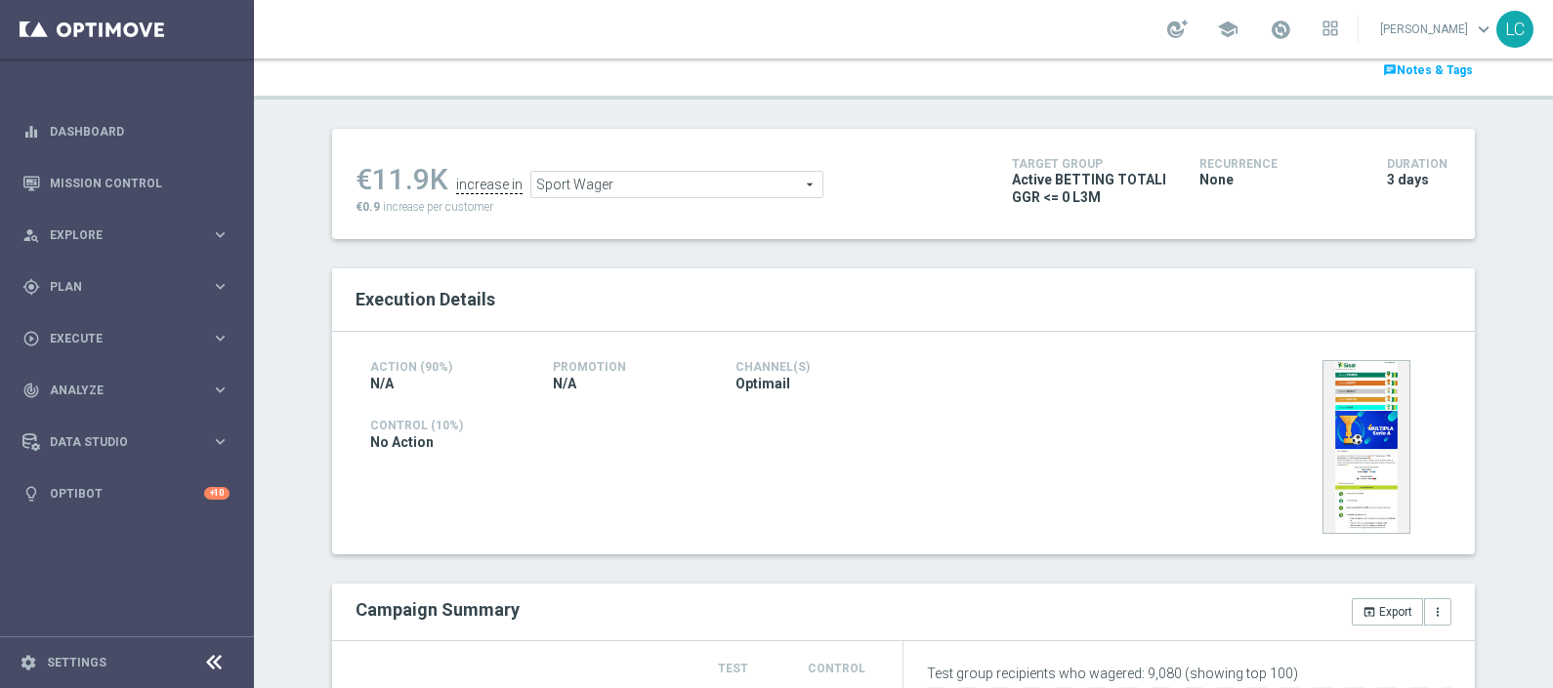
click at [620, 173] on span "Sport Wager" at bounding box center [676, 184] width 291 height 25
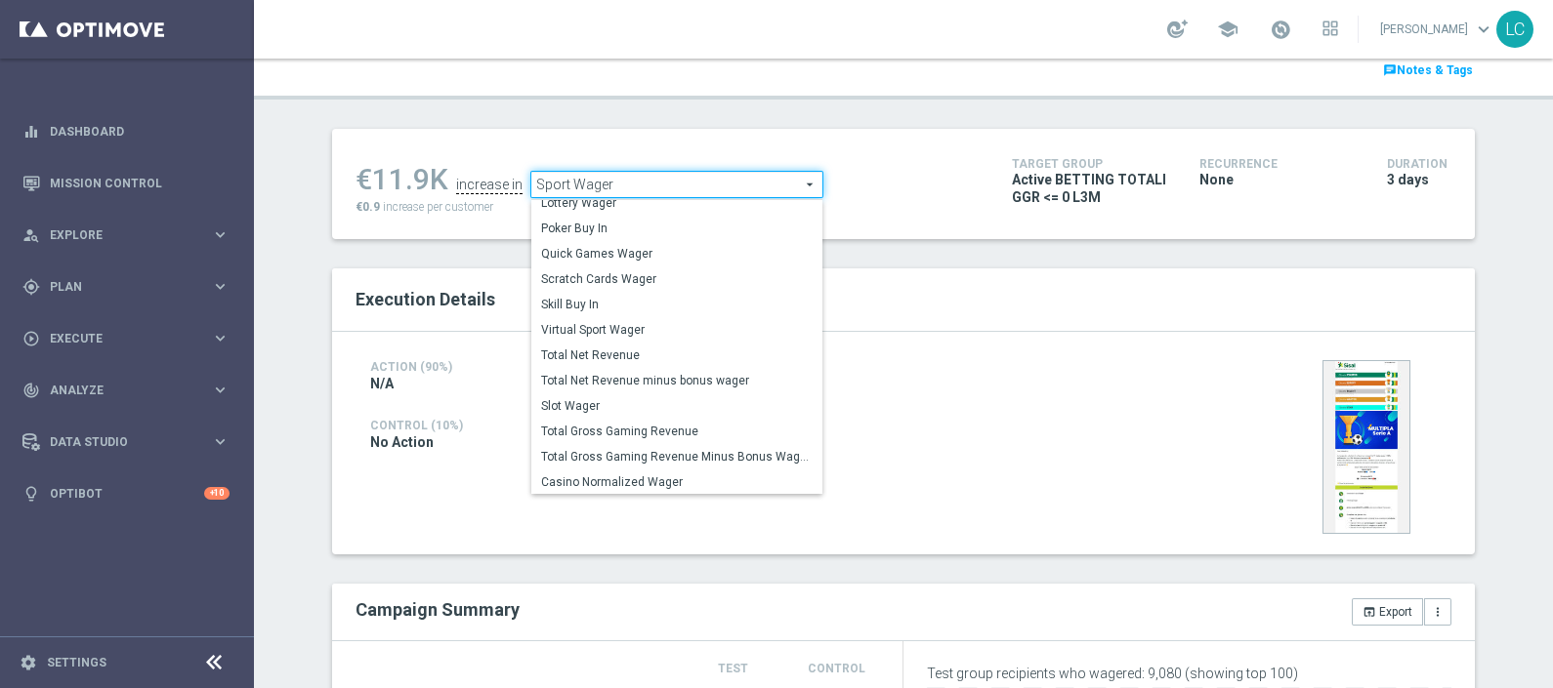
scroll to position [184, 0]
click at [572, 425] on span "Total Gross Gaming Revenue" at bounding box center [676, 429] width 271 height 16
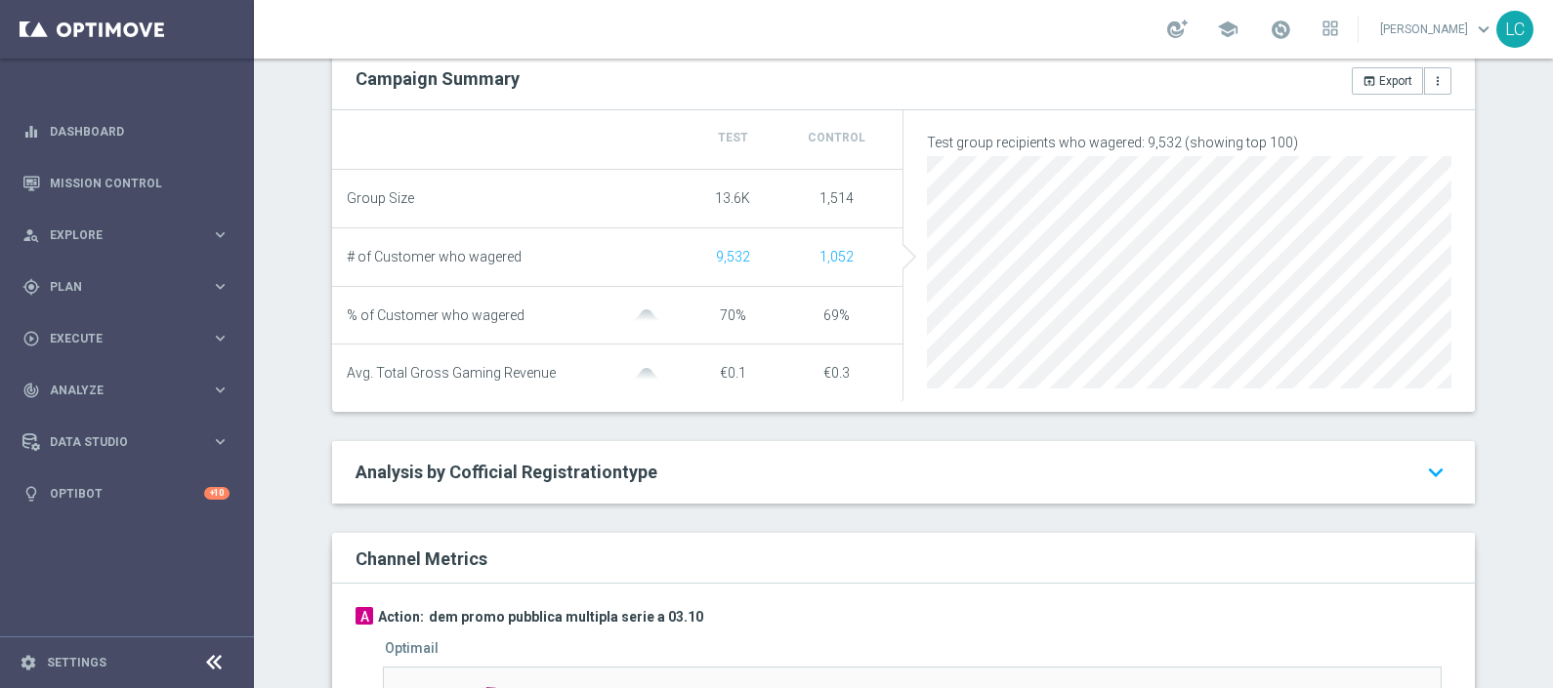
scroll to position [596, 0]
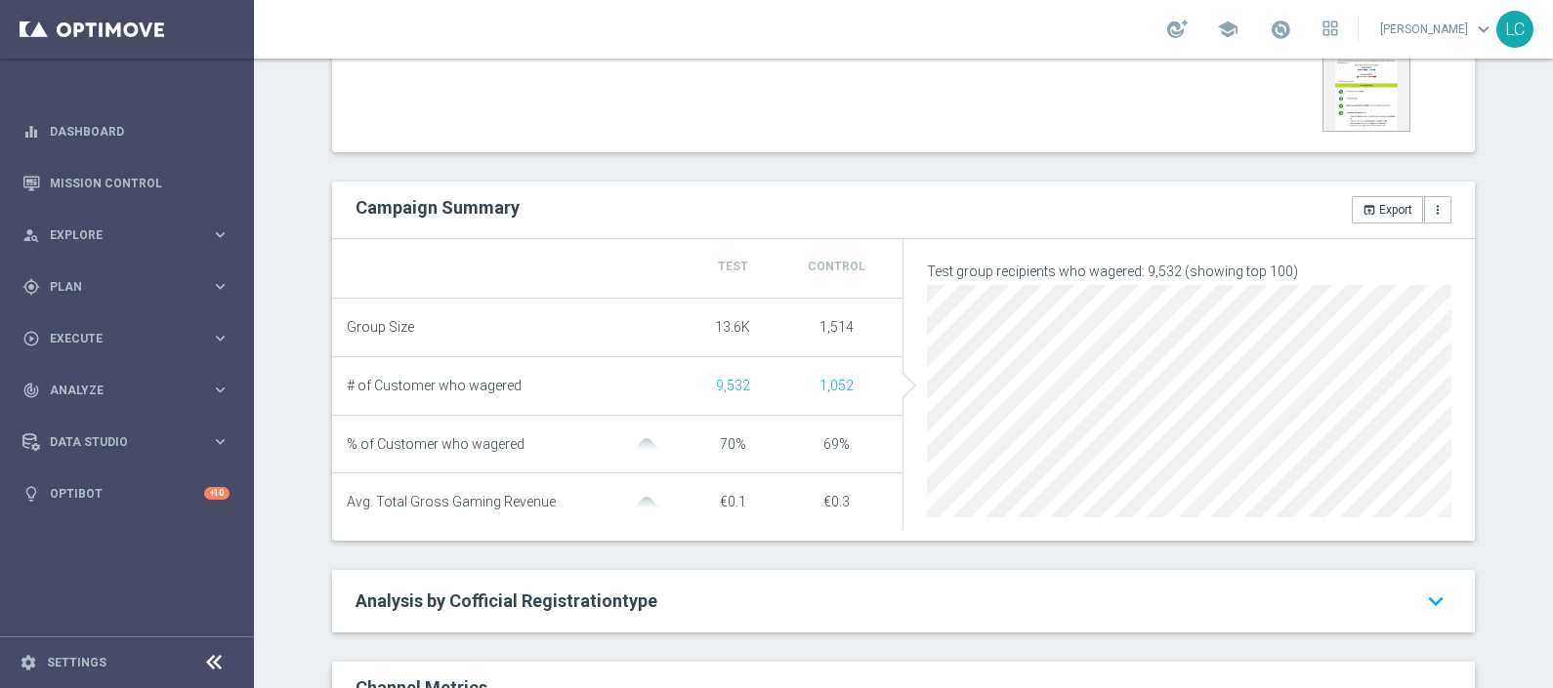
click at [744, 477] on li "Avg. Total Gross Gaming Revenue €0.1 €0.3" at bounding box center [617, 503] width 571 height 58
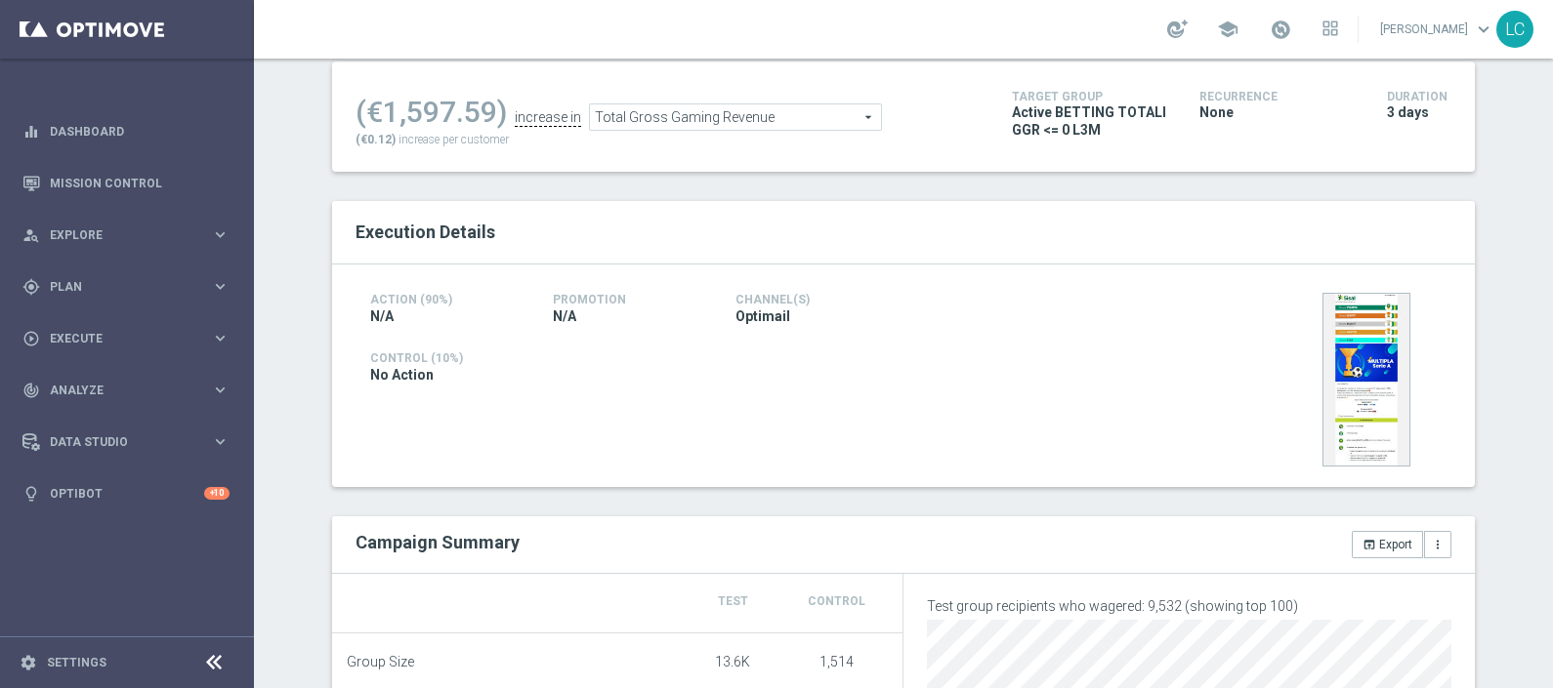
scroll to position [166, 0]
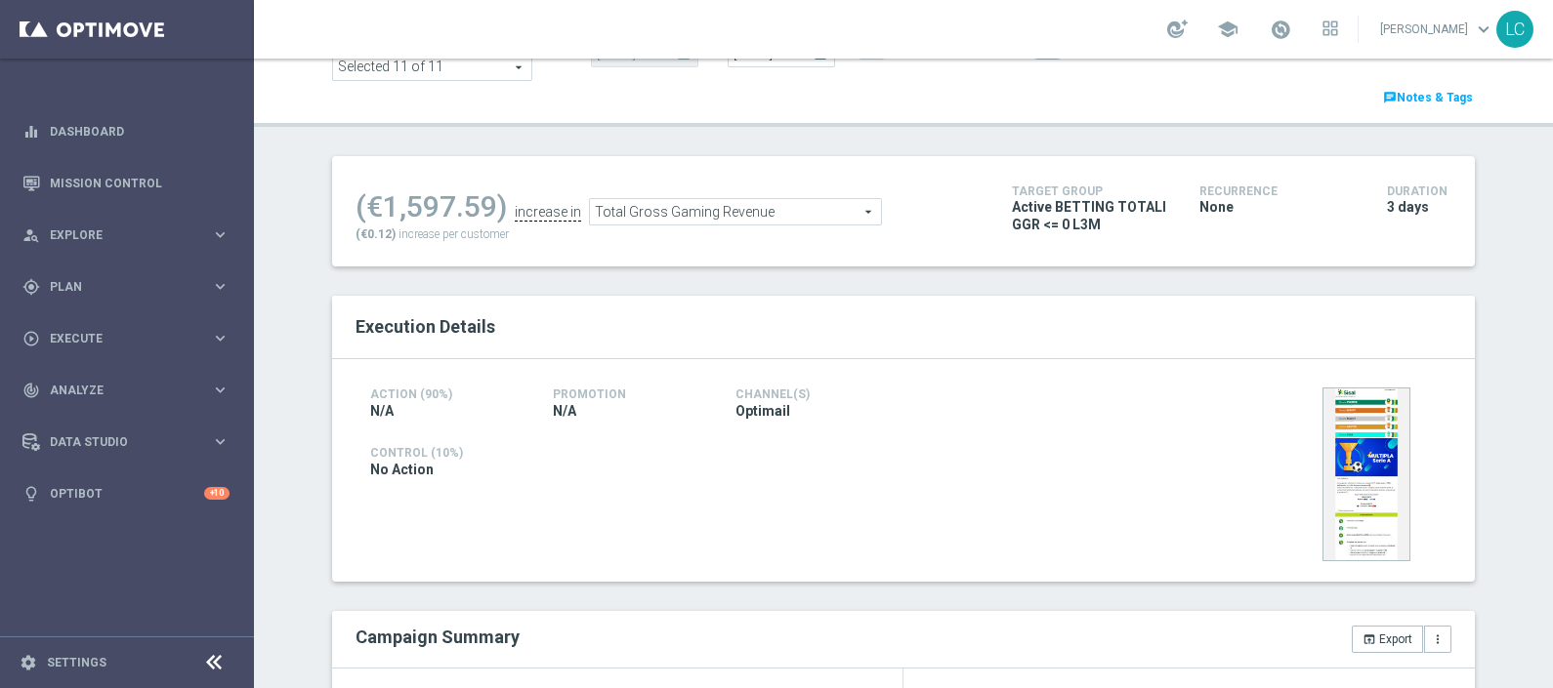
click at [709, 199] on span "Total Gross Gaming Revenue" at bounding box center [735, 211] width 291 height 25
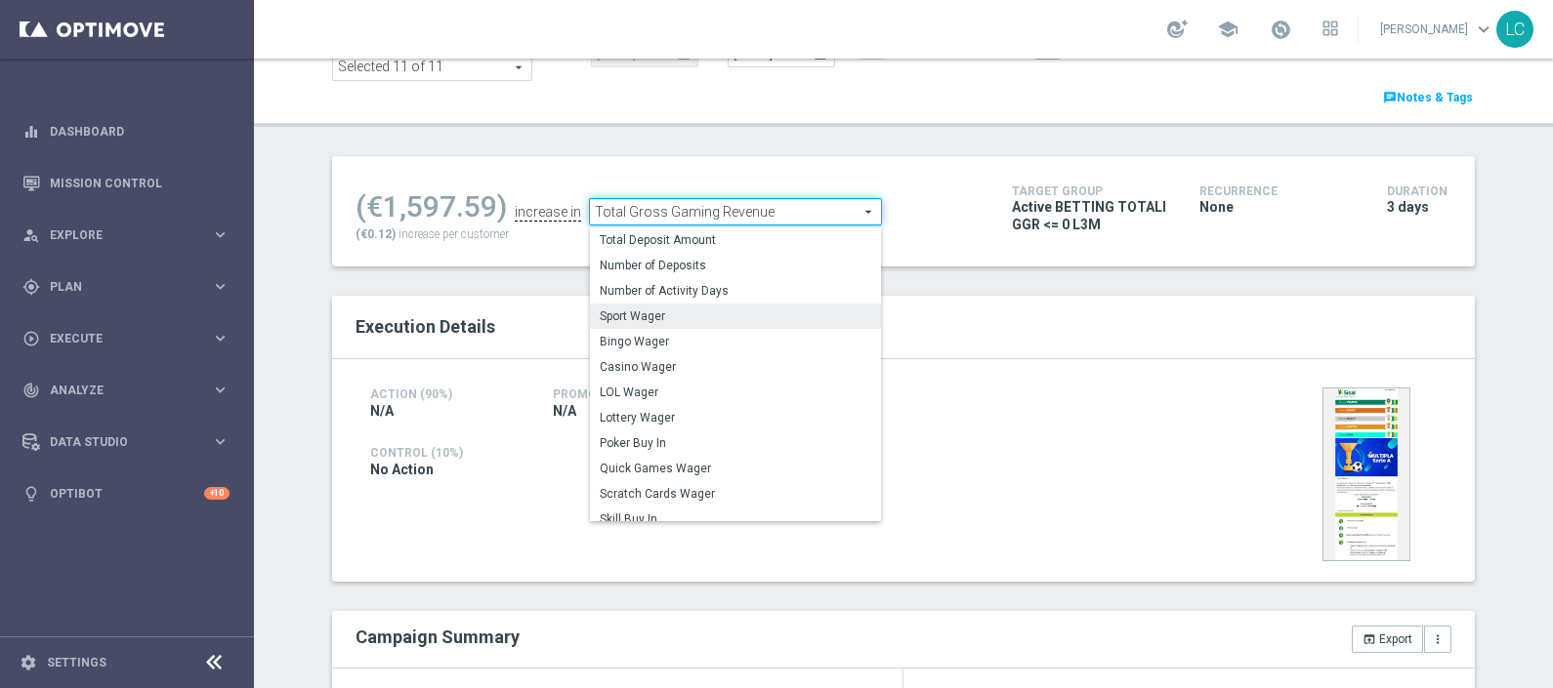
click at [665, 312] on span "Sport Wager" at bounding box center [735, 317] width 271 height 16
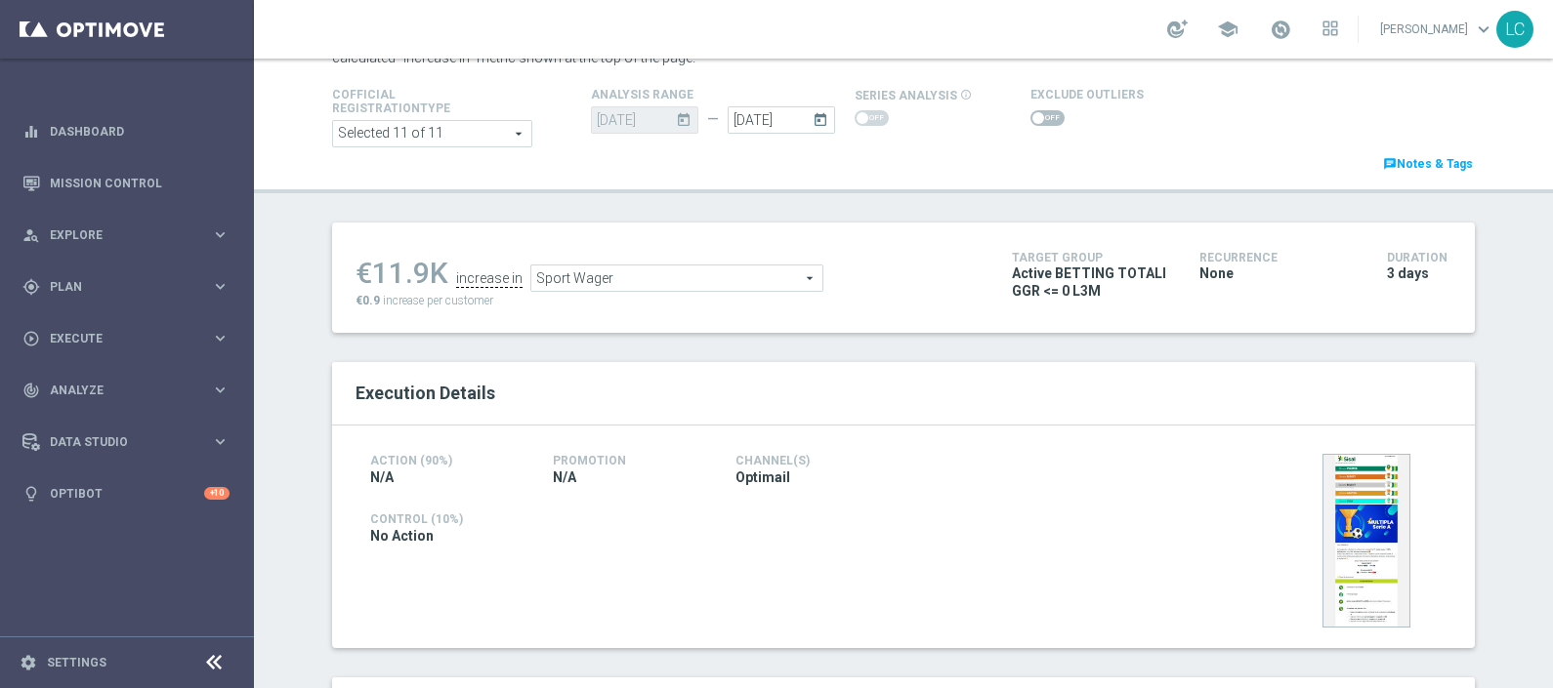
scroll to position [88, 0]
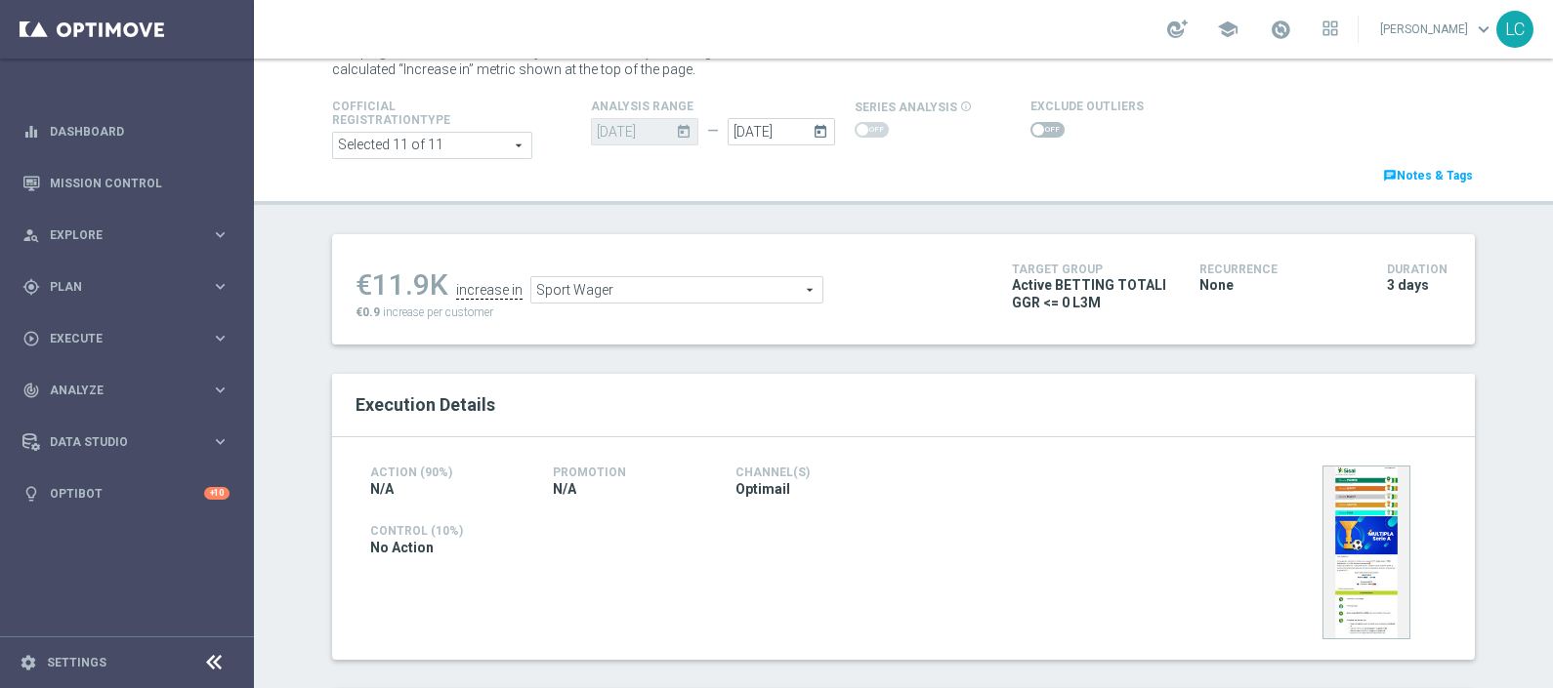
click at [758, 279] on span "Sport Wager" at bounding box center [676, 289] width 291 height 25
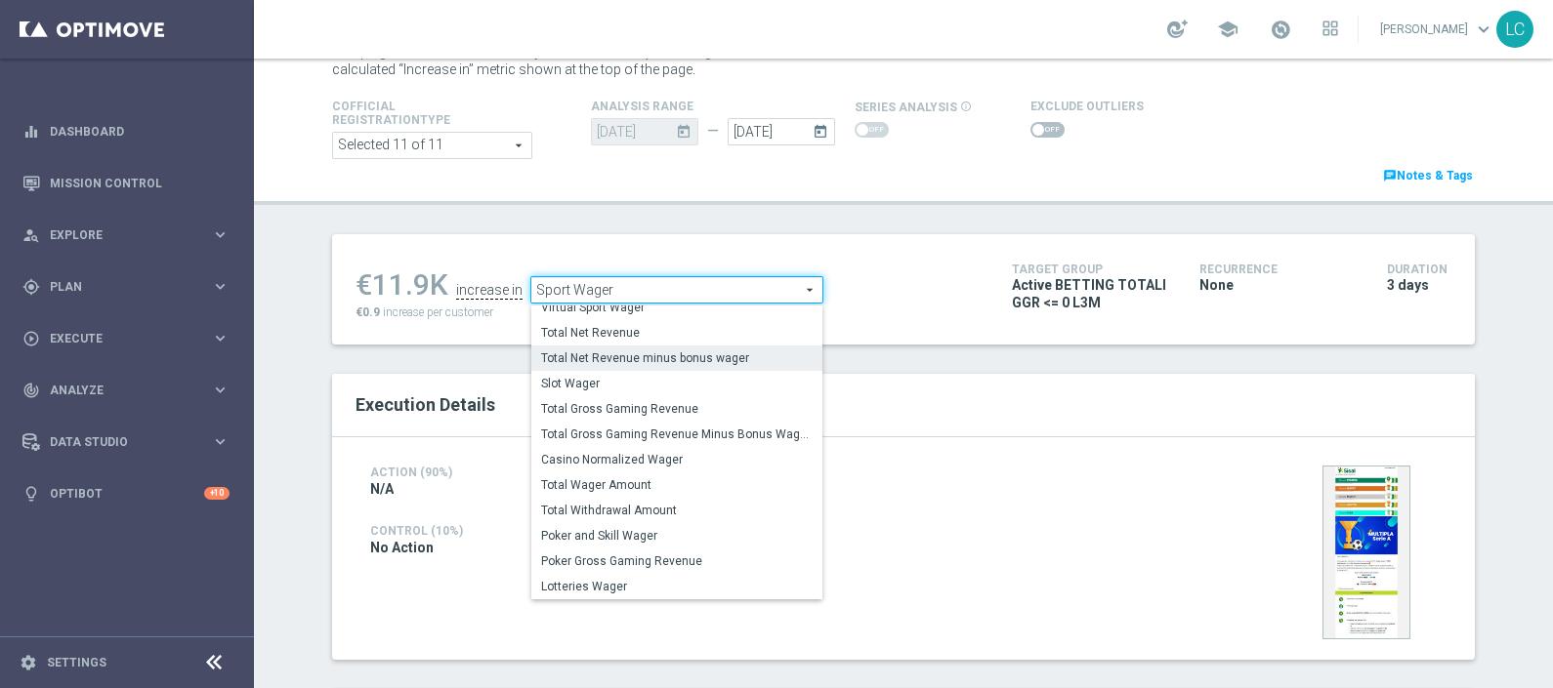
scroll to position [134, 0]
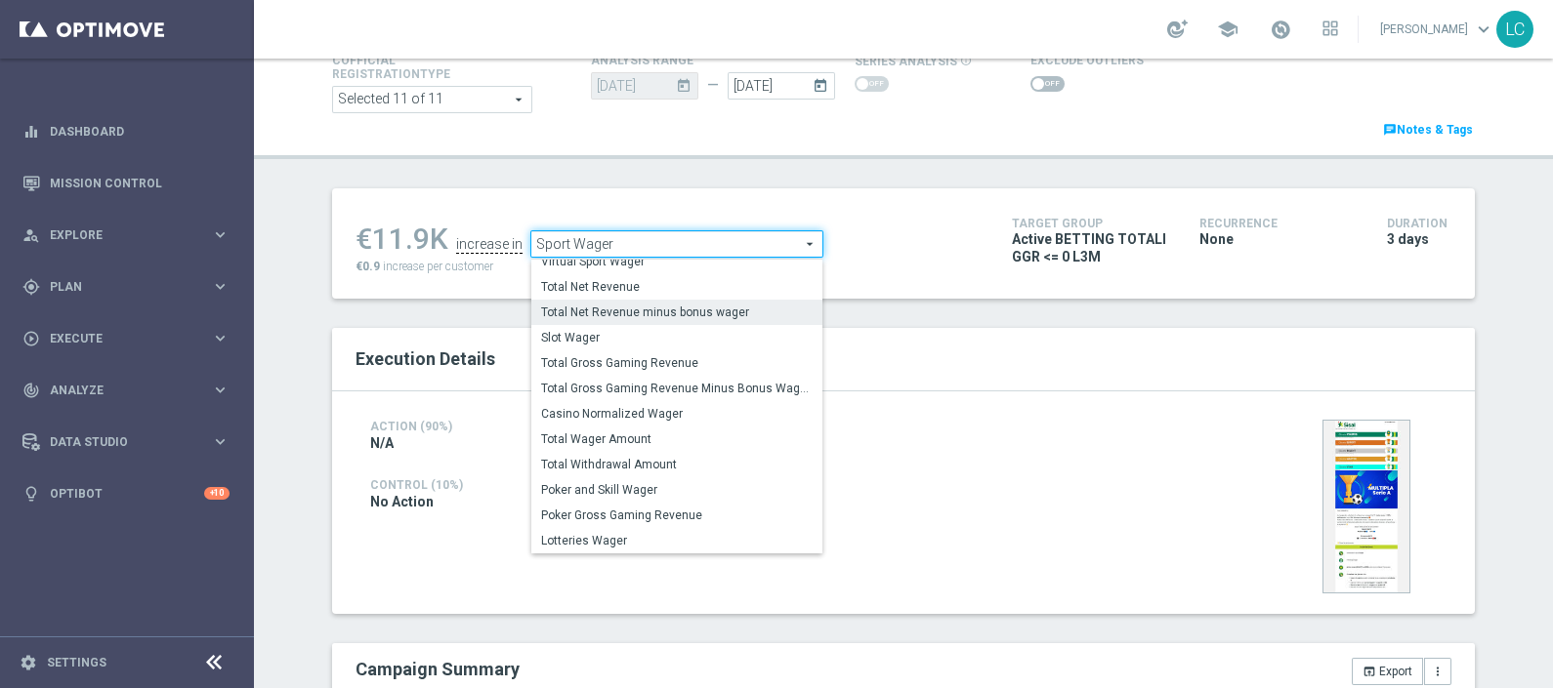
click at [583, 428] on label "Total Wager Amount" at bounding box center [676, 439] width 291 height 25
type input "Total Wager Amount"
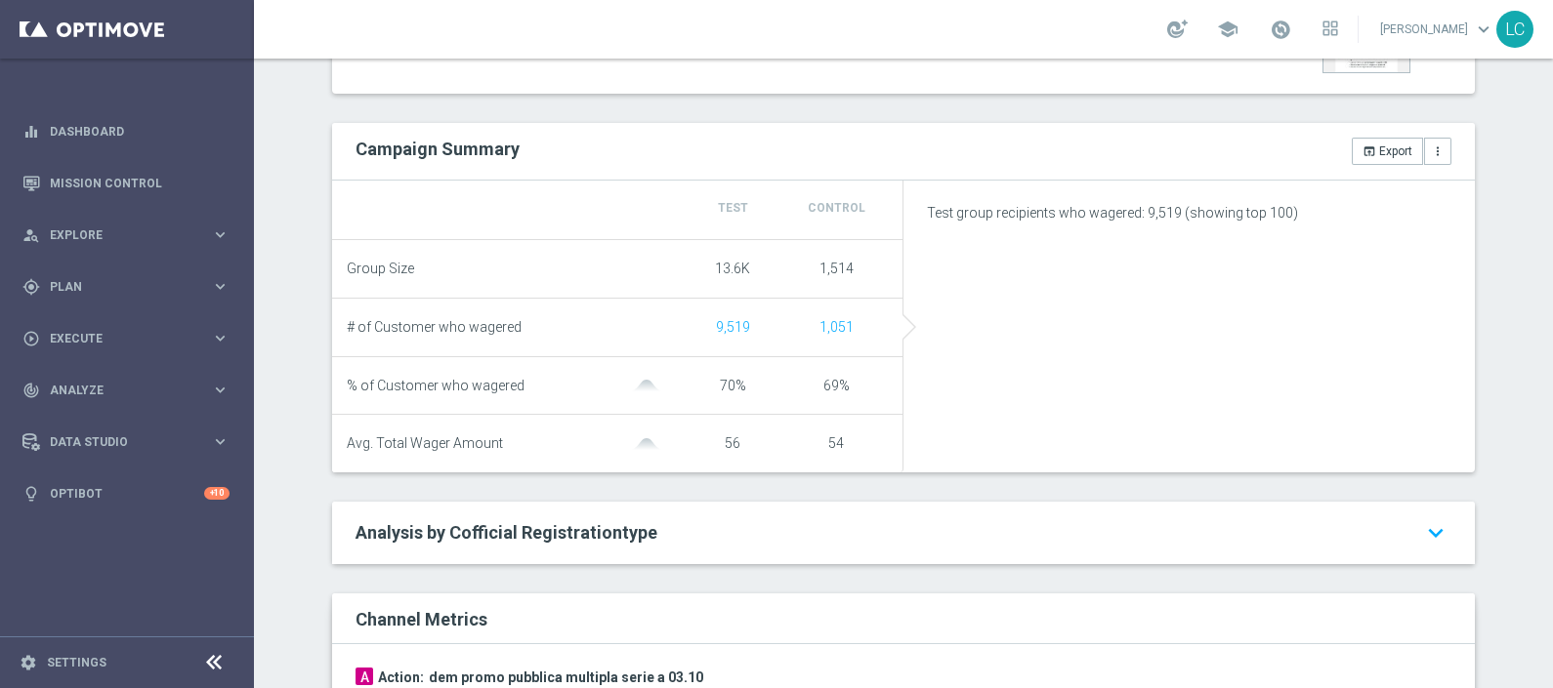
scroll to position [462, 0]
